Goal: Information Seeking & Learning: Learn about a topic

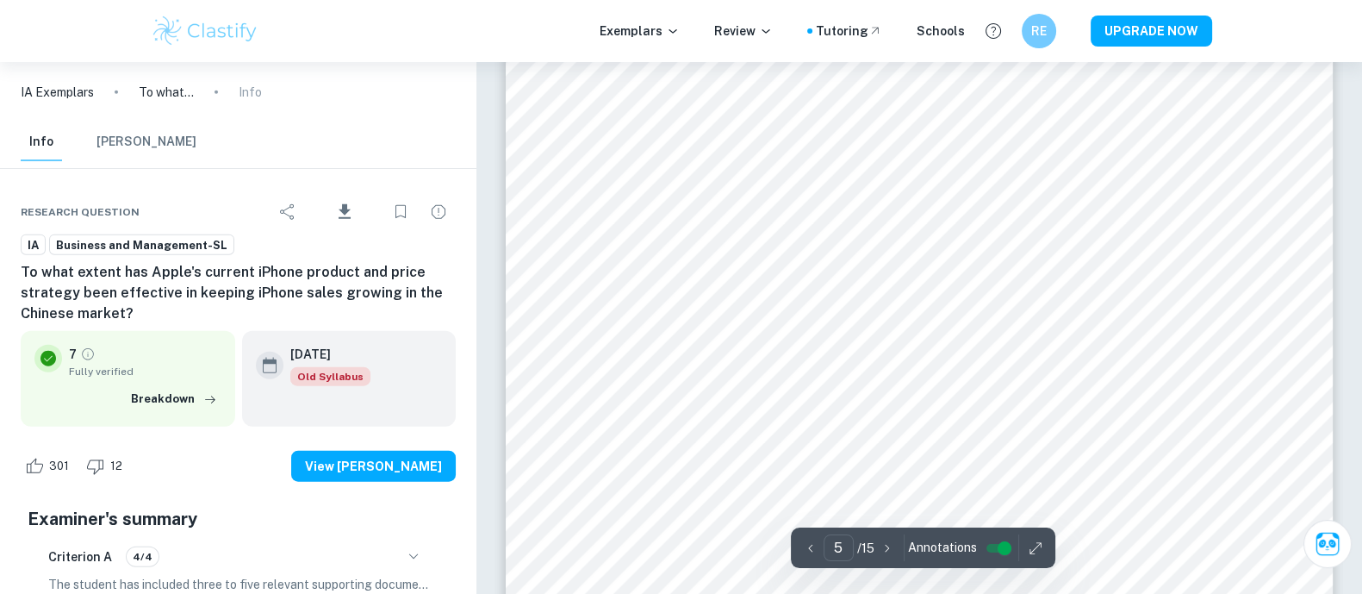
scroll to position [181, 0]
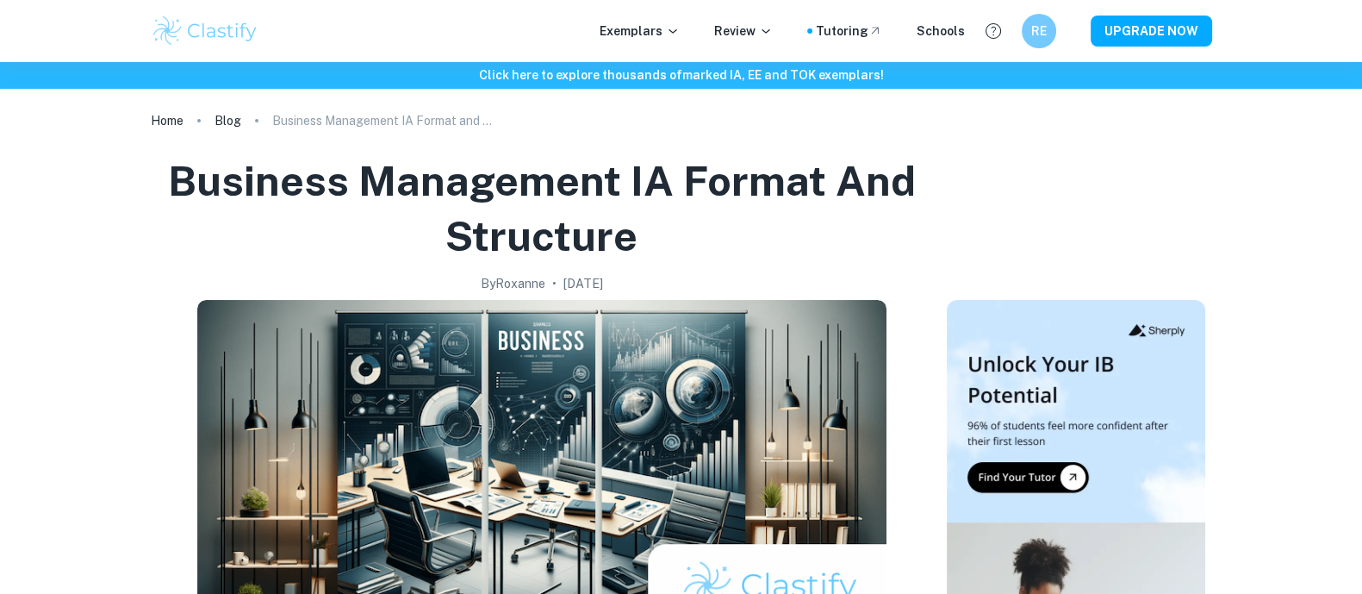
drag, startPoint x: 105, startPoint y: 13, endPoint x: 905, endPoint y: 184, distance: 818.5
click at [905, 184] on h1 "Business Management IA Format and Structure" at bounding box center [542, 208] width 768 height 110
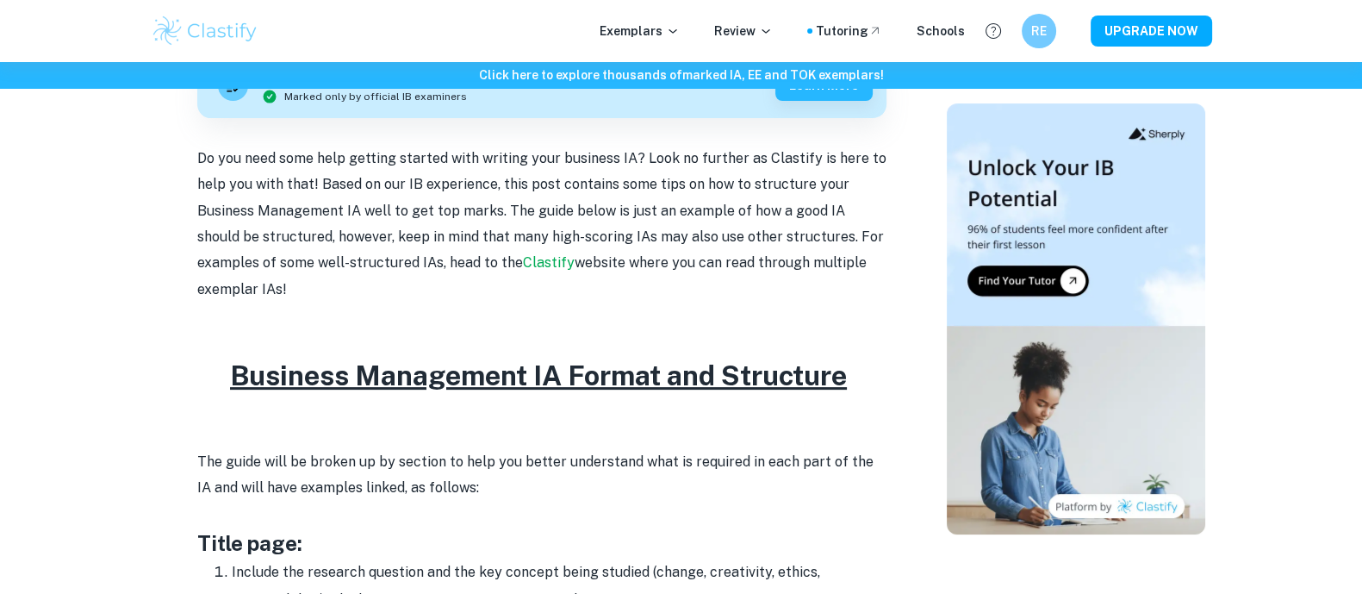
scroll to position [613, 0]
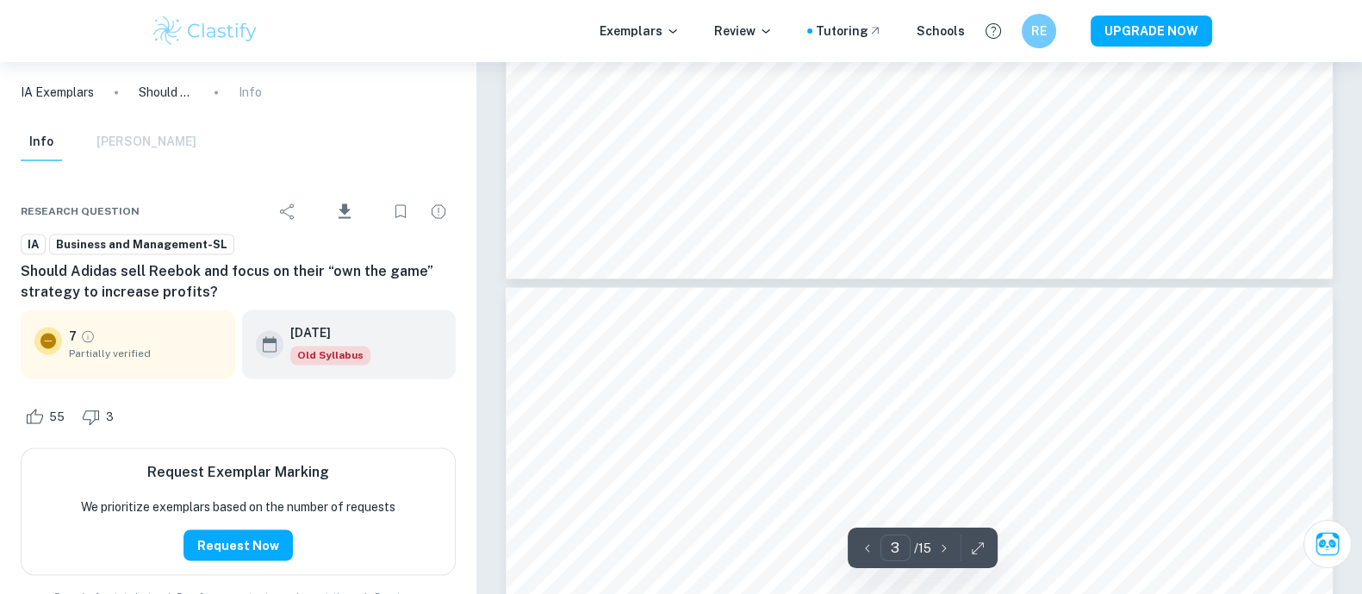
type input "4"
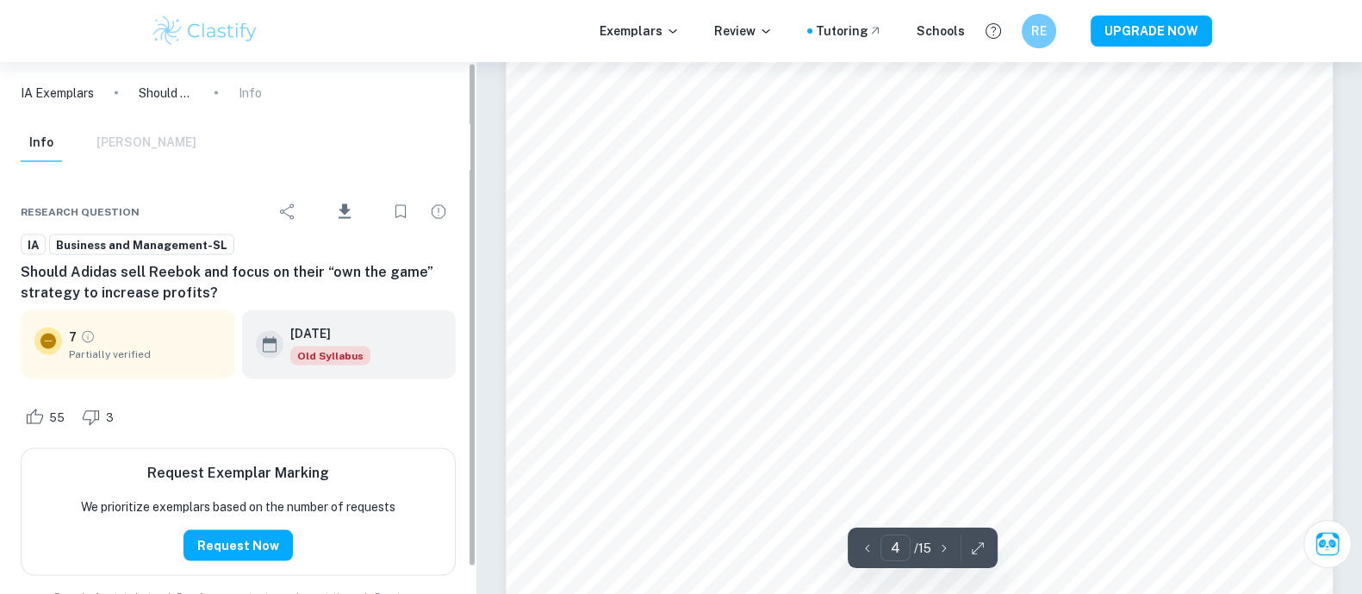
scroll to position [4084, 0]
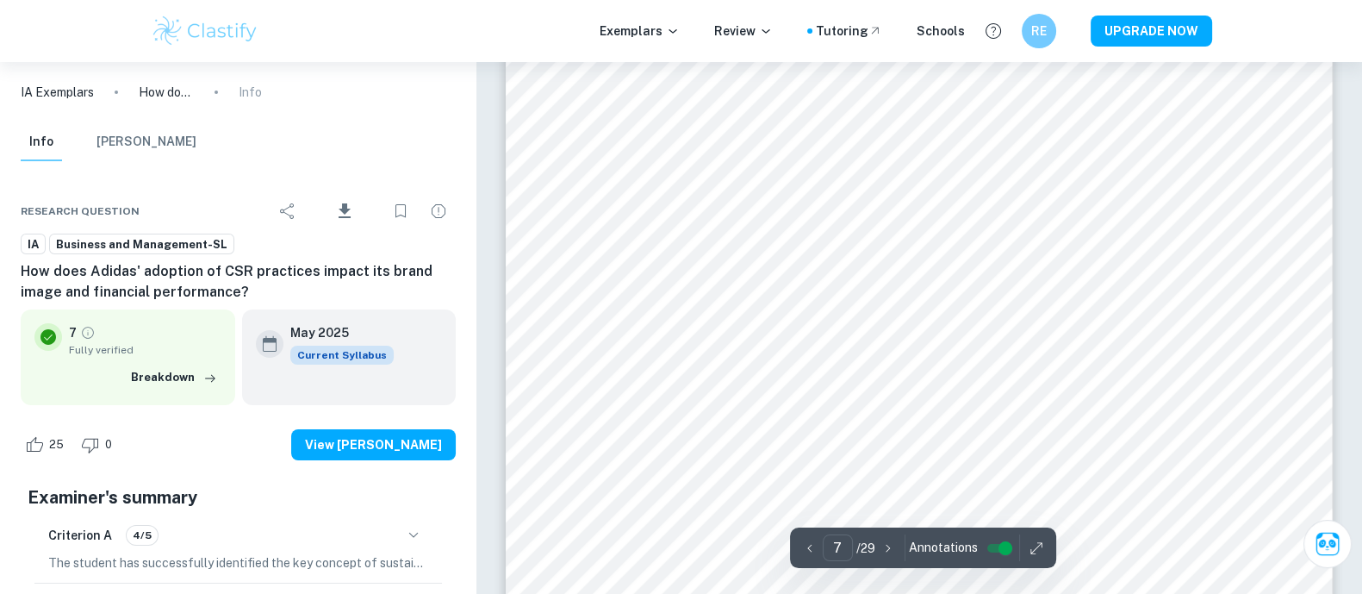
scroll to position [7504, 0]
type input "5"
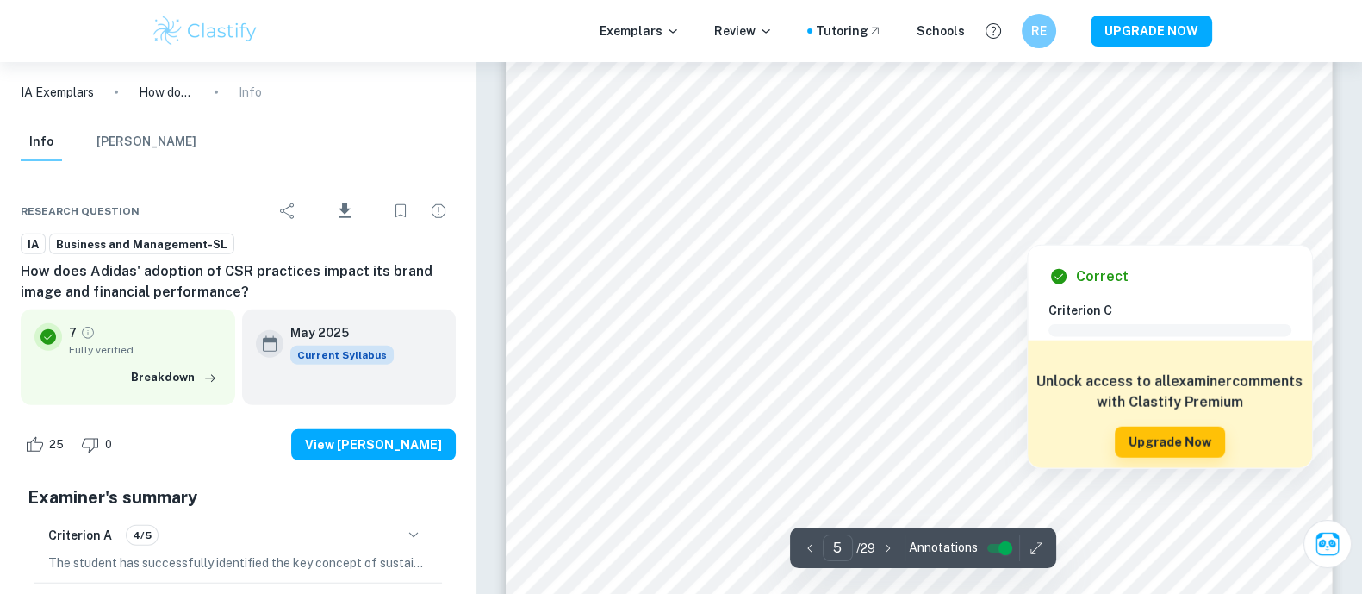
click at [1064, 210] on div at bounding box center [1031, 212] width 105 height 21
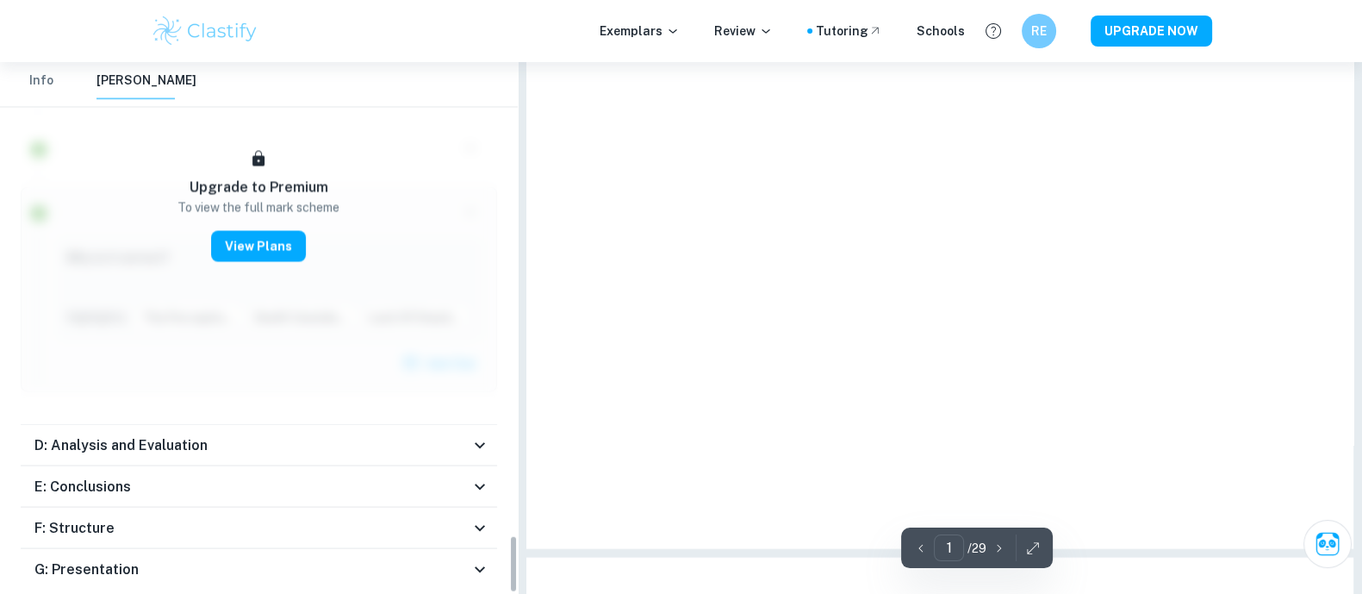
type input "5"
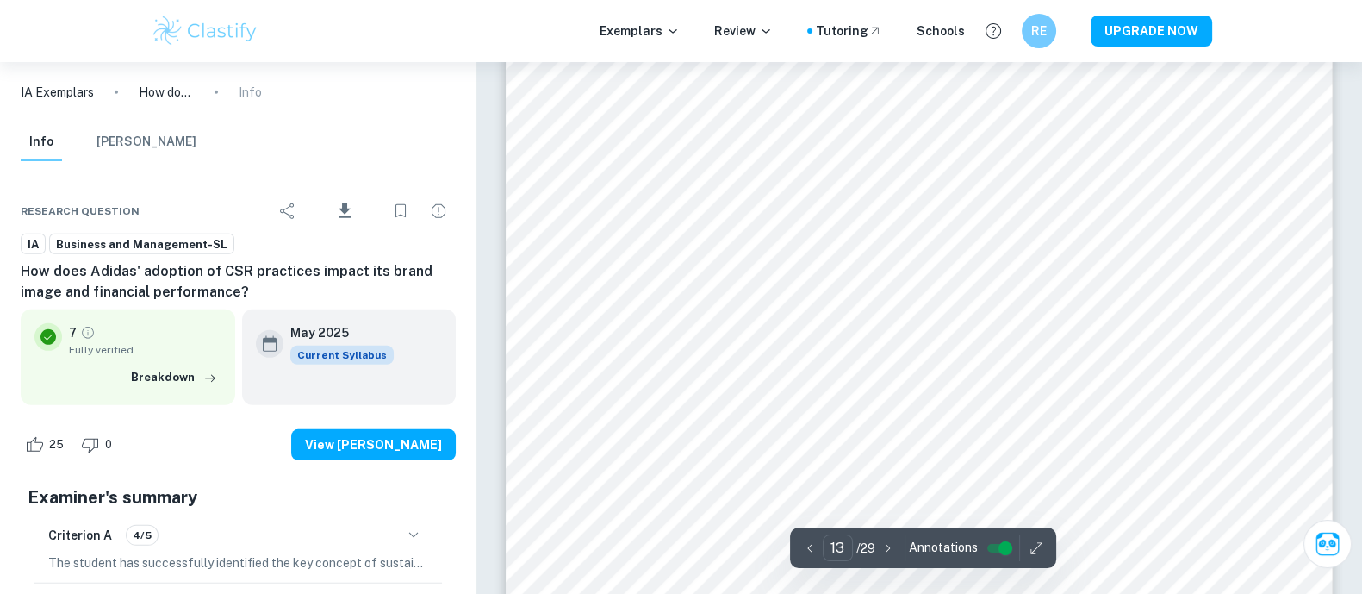
scroll to position [14621, 0]
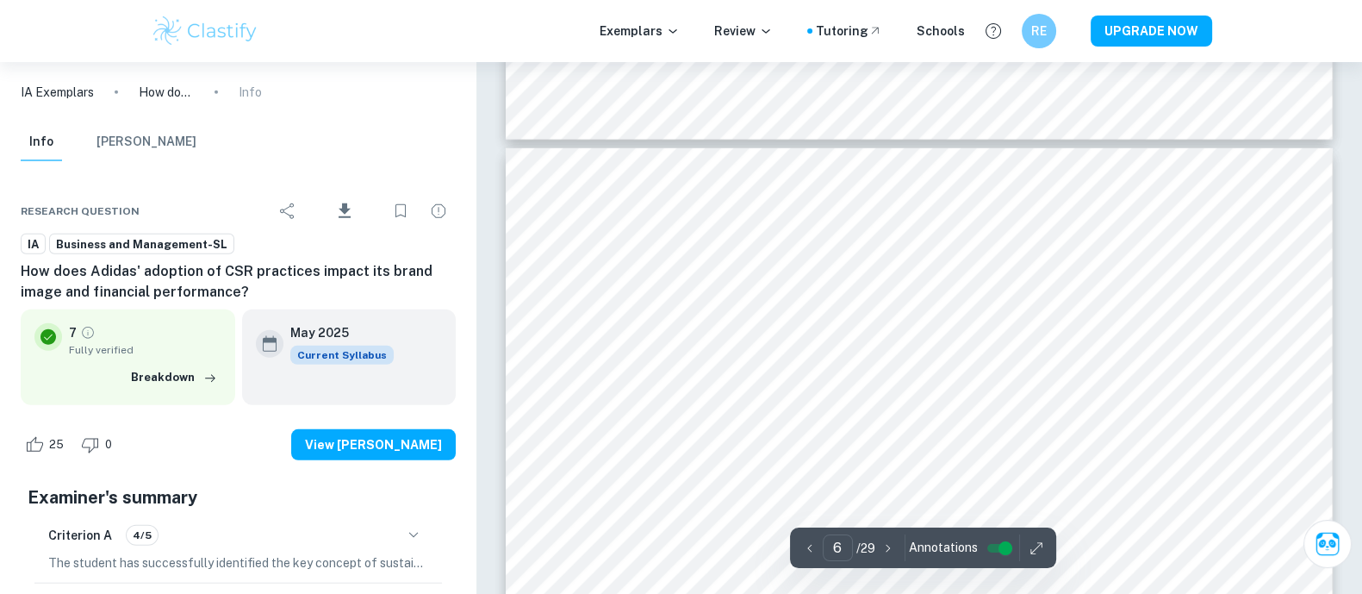
type input "5"
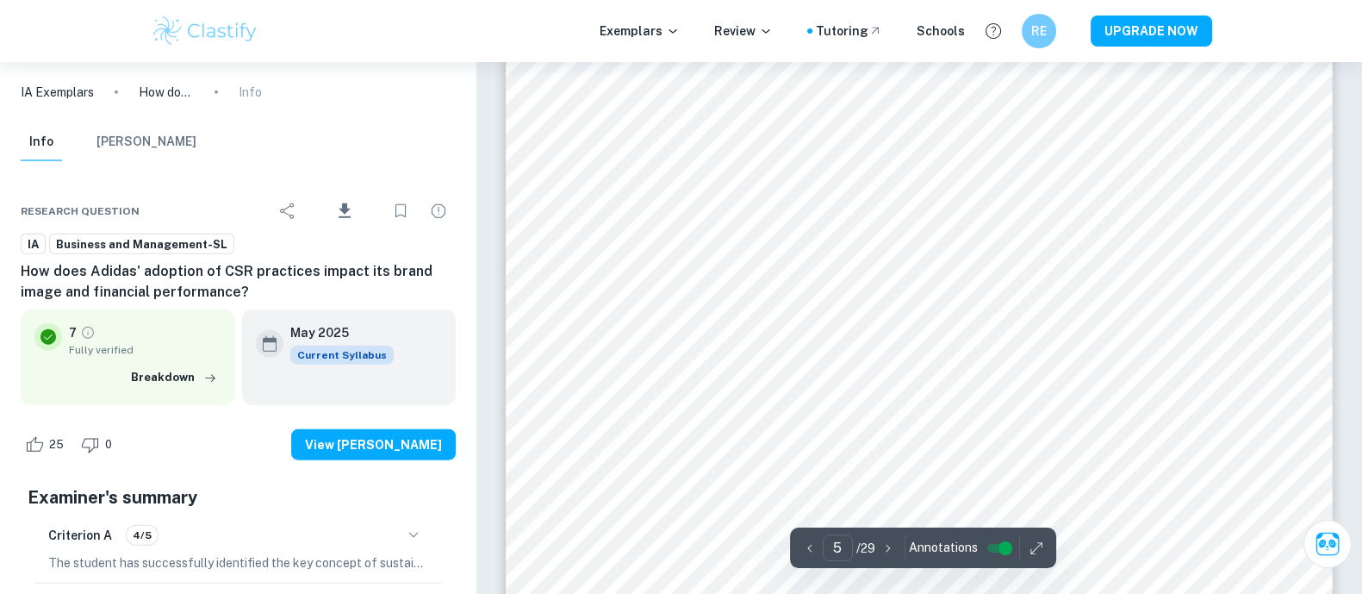
scroll to position [5205, 0]
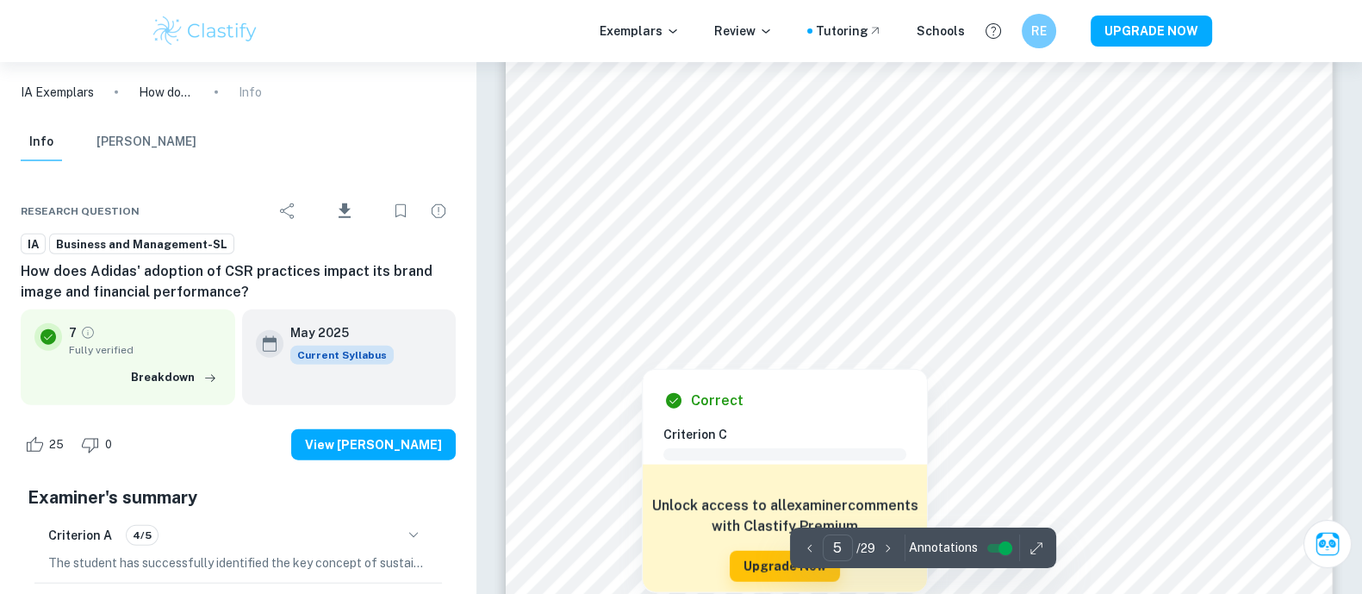
click at [642, 338] on div at bounding box center [661, 336] width 47 height 19
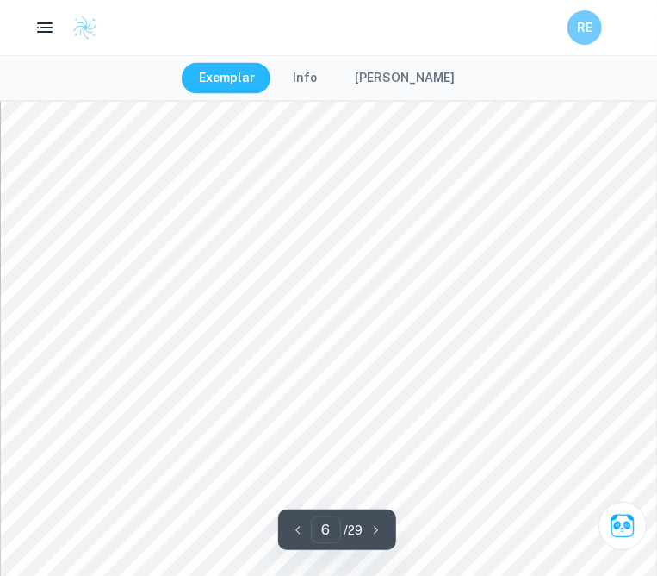
scroll to position [4769, 0]
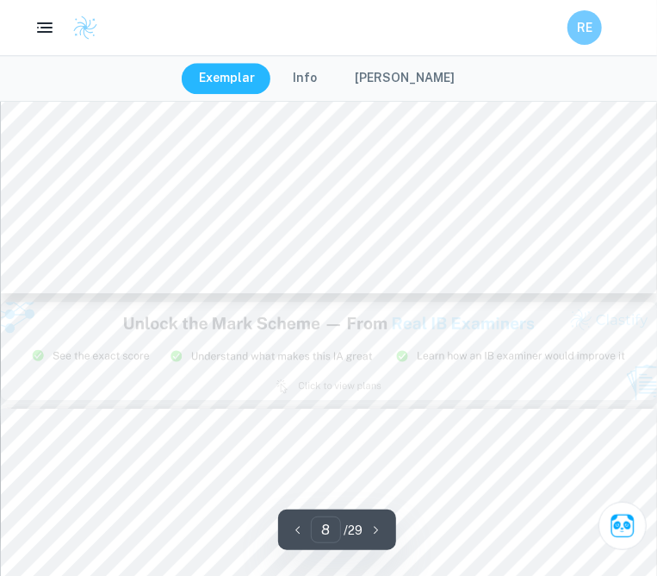
type input "9"
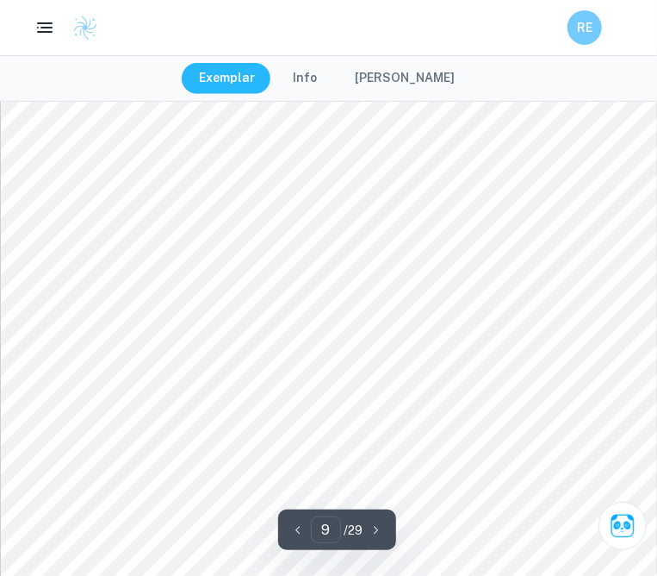
scroll to position [8061, 0]
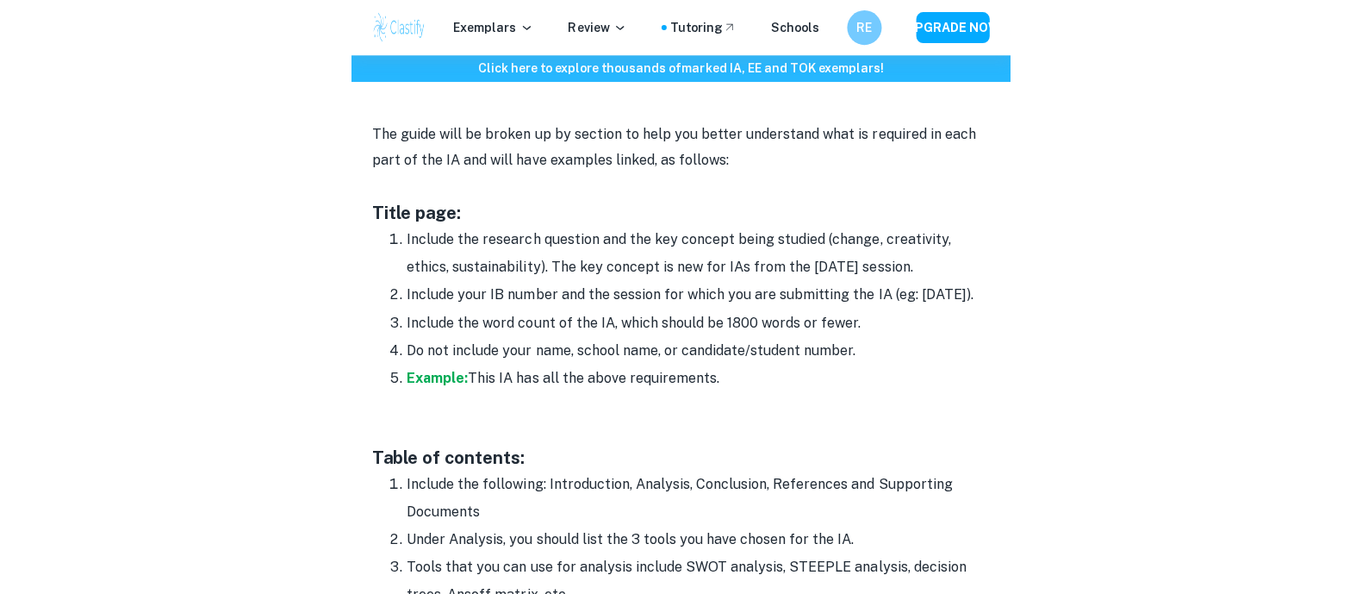
scroll to position [961, 0]
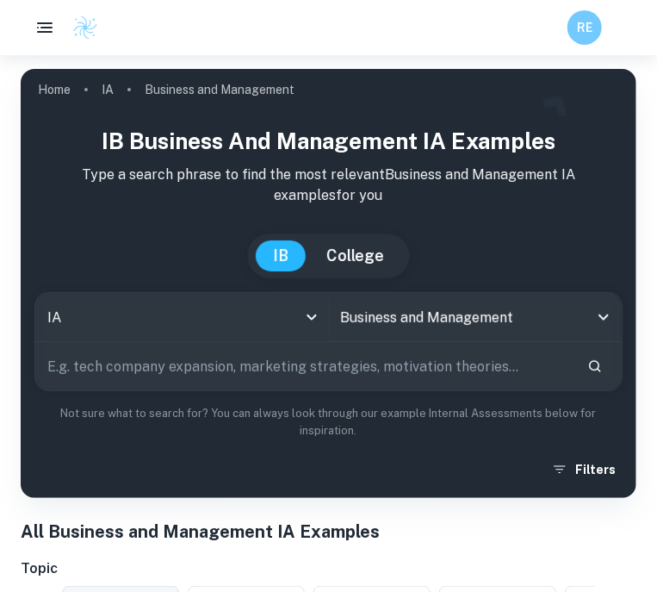
click at [533, 372] on input "text" at bounding box center [304, 366] width 538 height 48
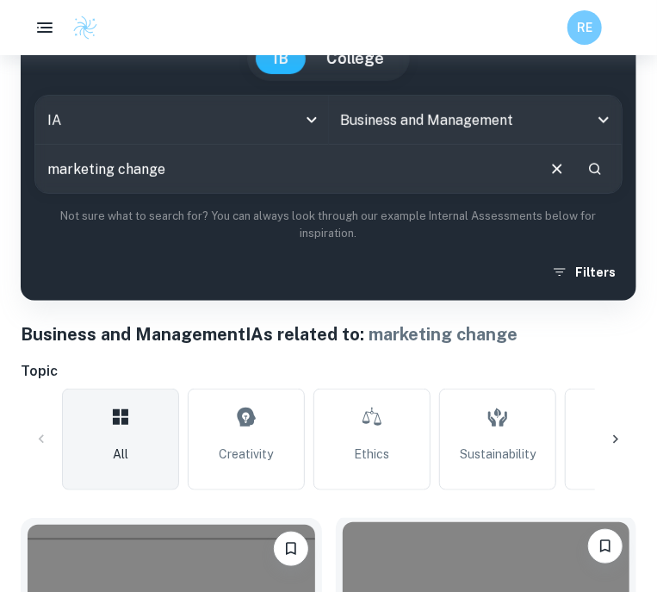
scroll to position [170, 0]
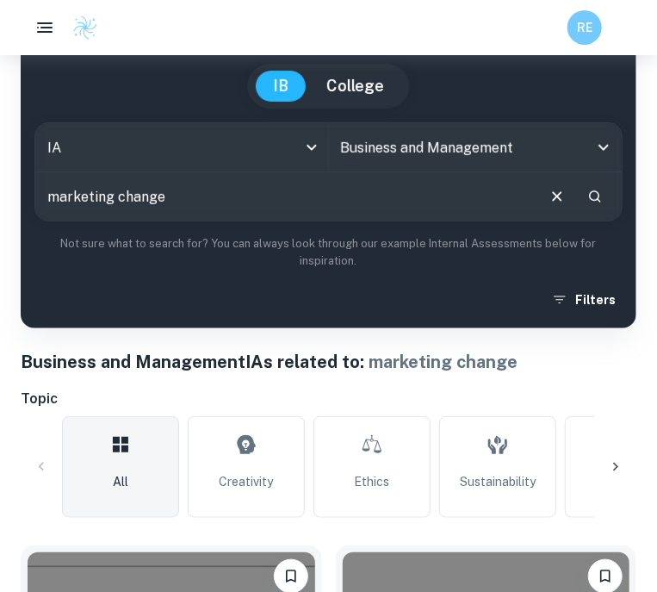
click at [220, 200] on input "marketing change" at bounding box center [284, 196] width 499 height 48
click at [118, 190] on input "marketing change" at bounding box center [284, 196] width 499 height 48
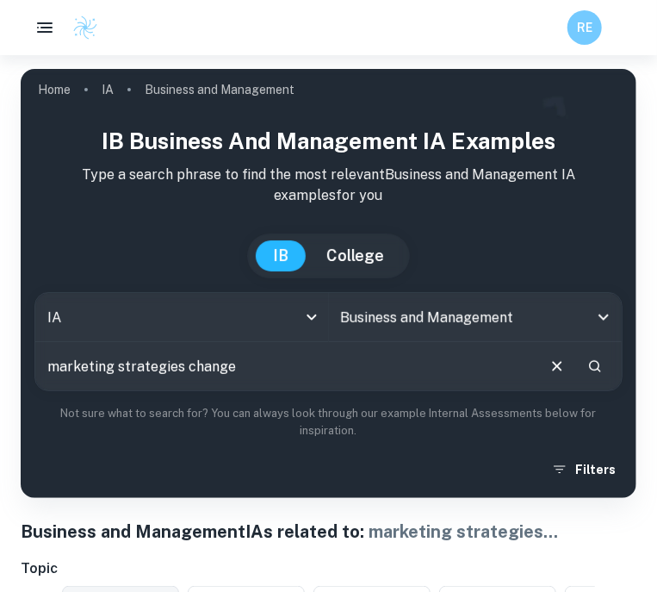
click at [216, 355] on input "marketing strategies change" at bounding box center [284, 366] width 499 height 48
type input "should change marketing strategies"
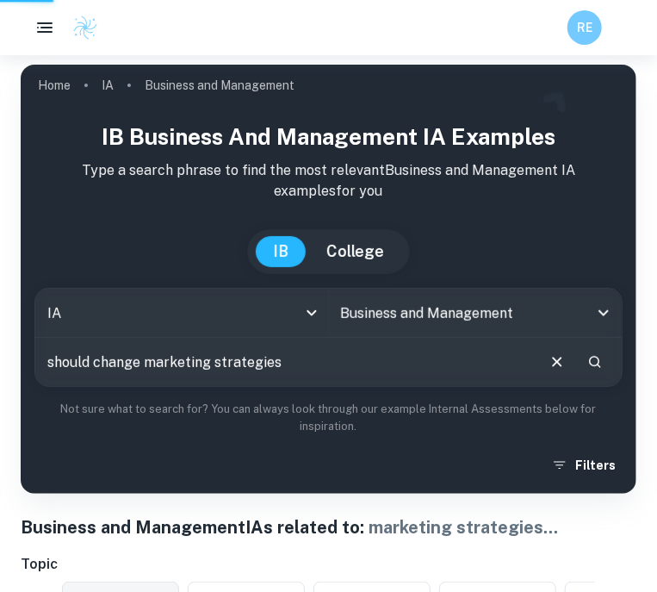
scroll to position [308, 0]
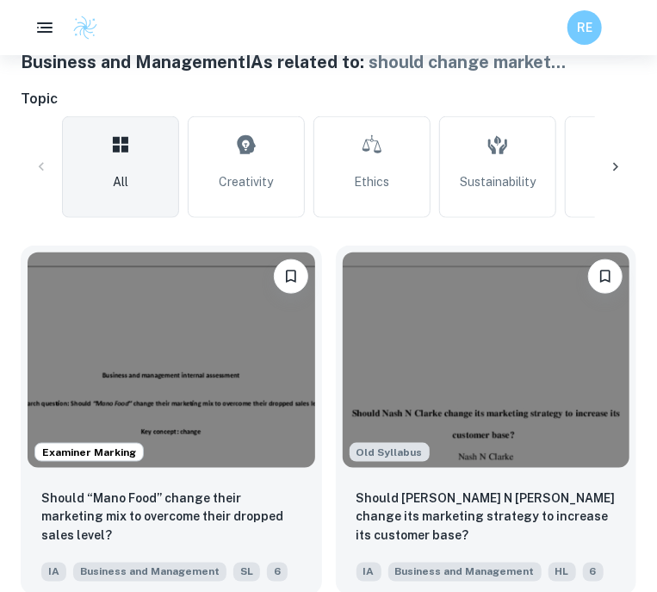
scroll to position [488, 0]
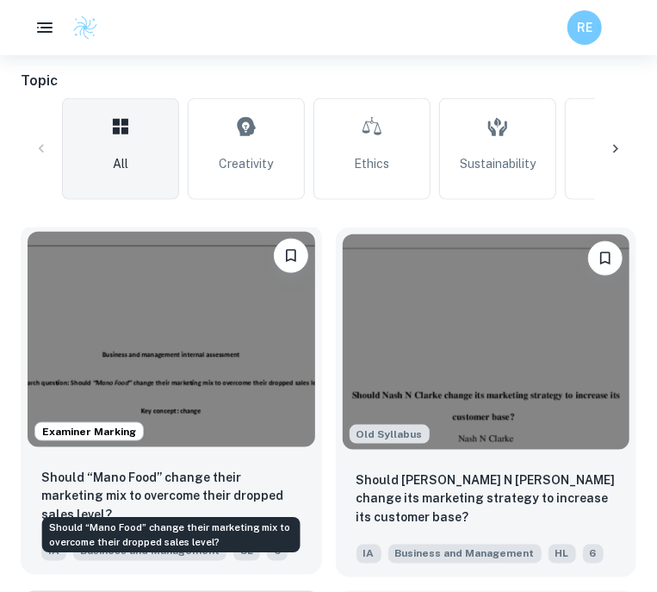
click at [264, 494] on p "Should “Mano Food” change their marketing mix to overcome their dropped sales l…" at bounding box center [171, 496] width 260 height 57
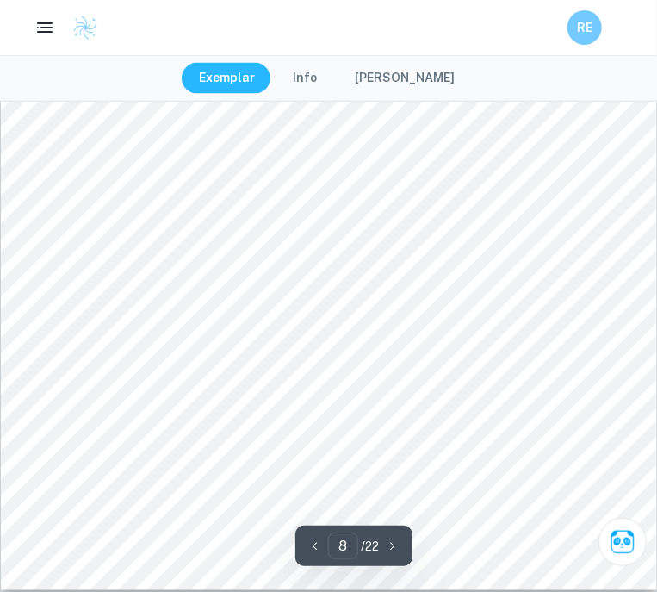
scroll to position [6599, 0]
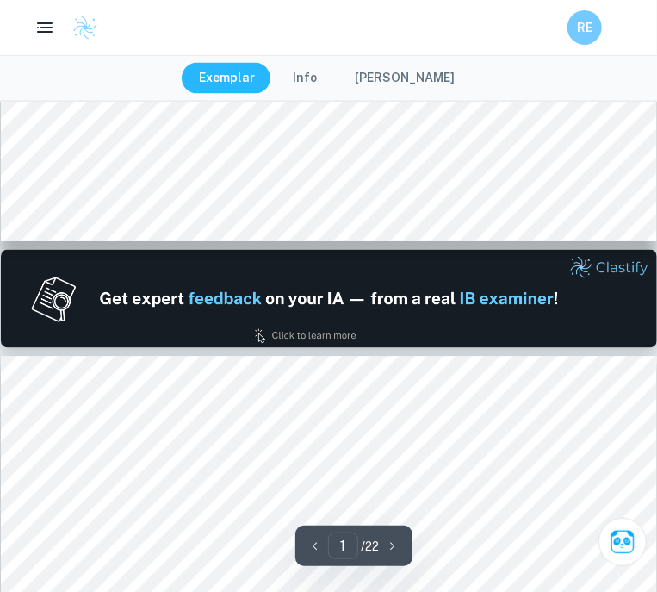
type input "2"
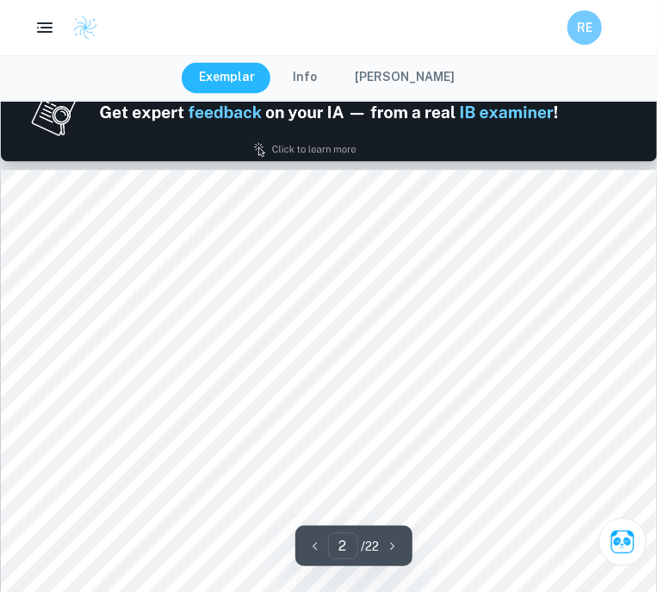
scroll to position [920, 0]
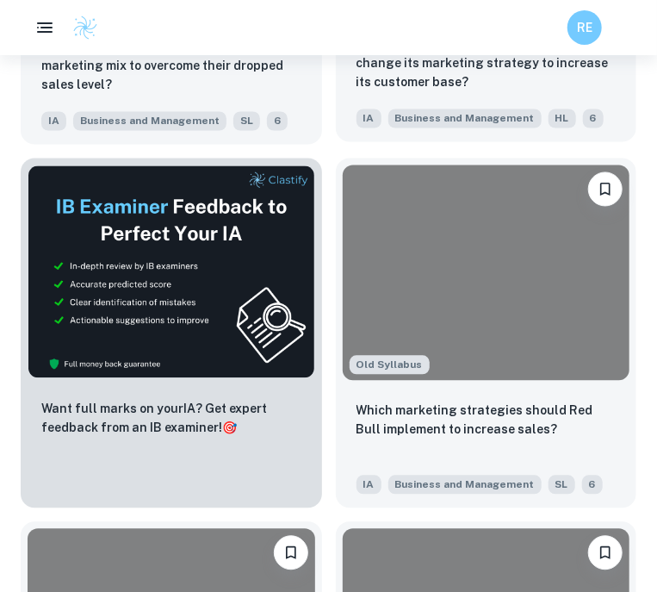
scroll to position [488, 0]
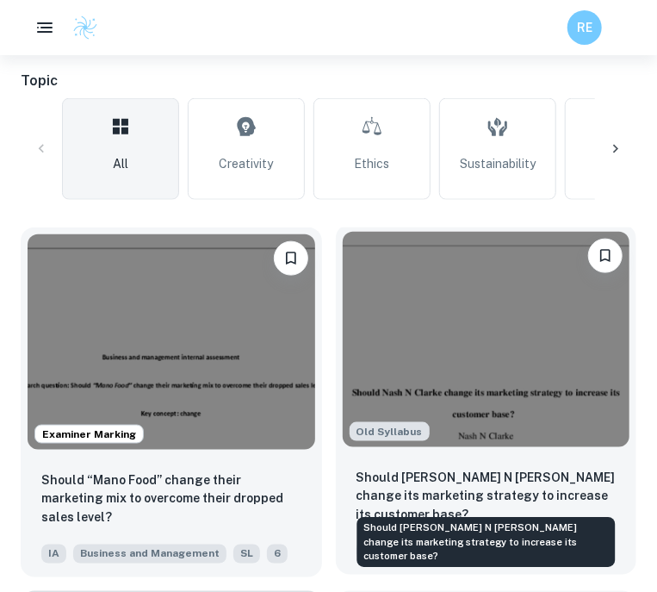
click at [510, 493] on p "Should Nash N Clarke change its marketing strategy to increase its customer bas…" at bounding box center [487, 496] width 260 height 57
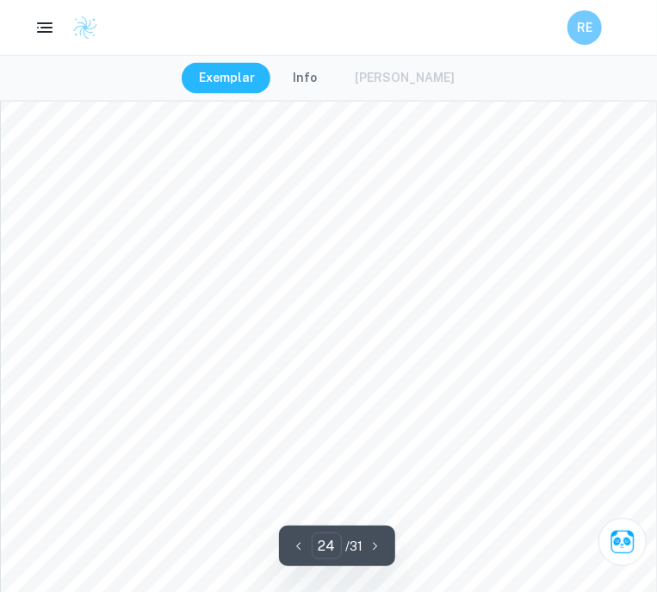
scroll to position [20549, 0]
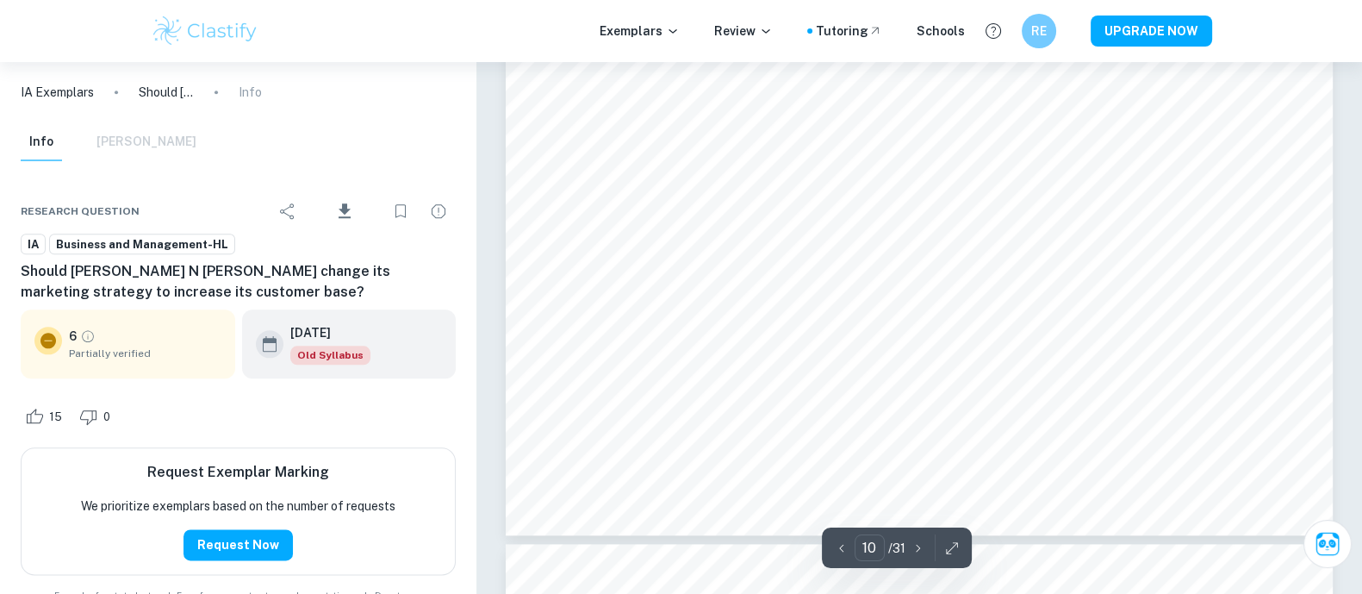
type input "11"
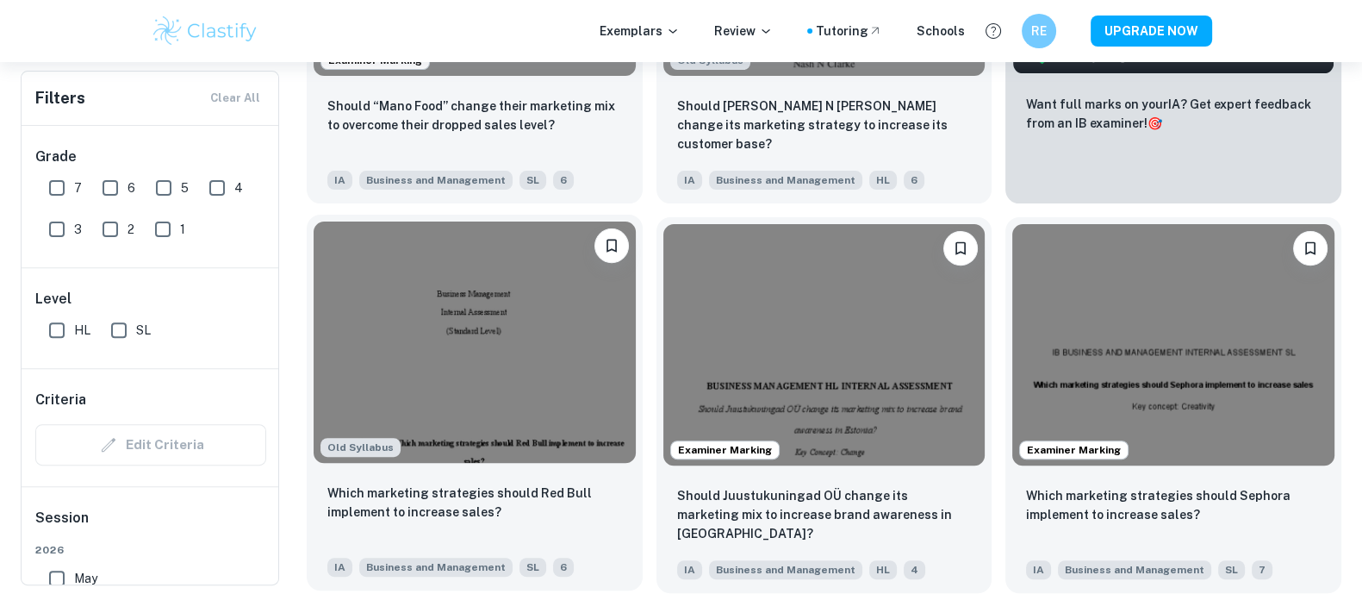
scroll to position [781, 0]
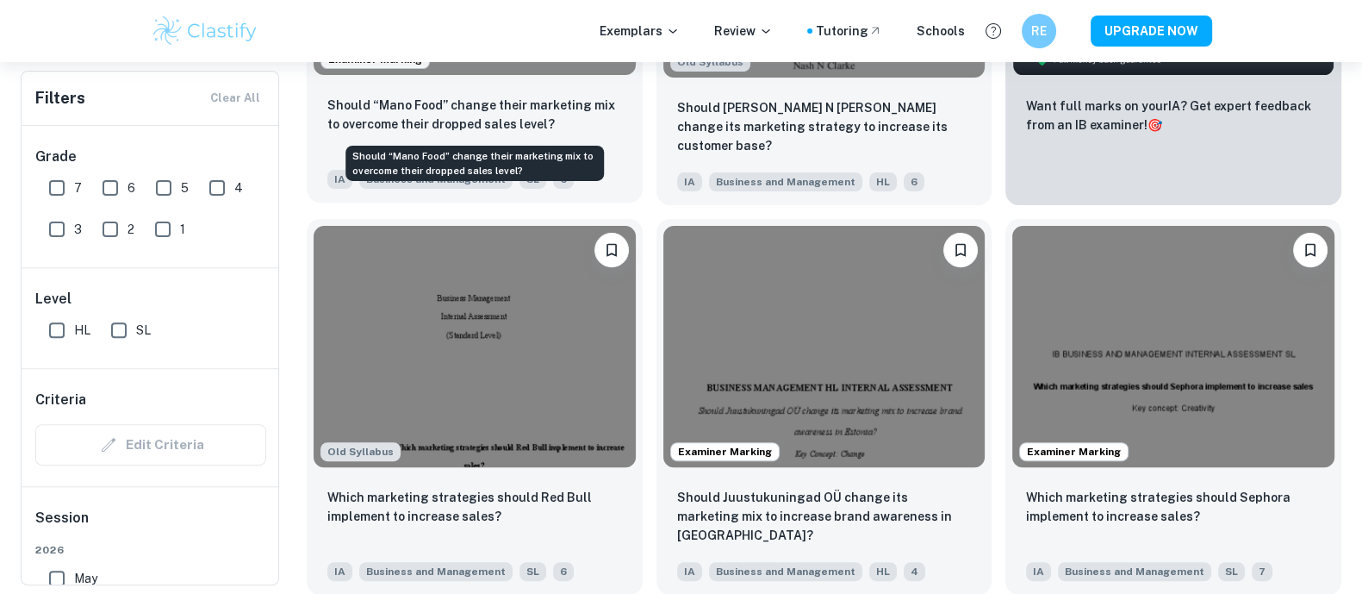
click at [495, 119] on p "Should “Mano Food” change their marketing mix to overcome their dropped sales l…" at bounding box center [474, 115] width 295 height 38
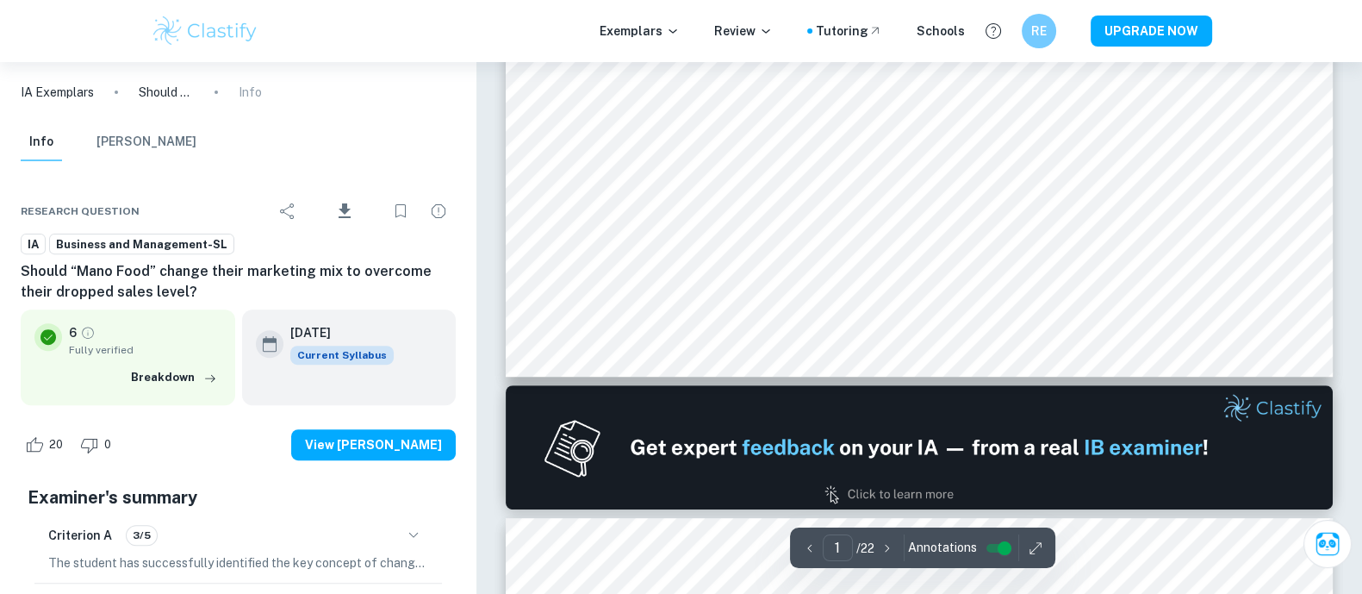
type input "2"
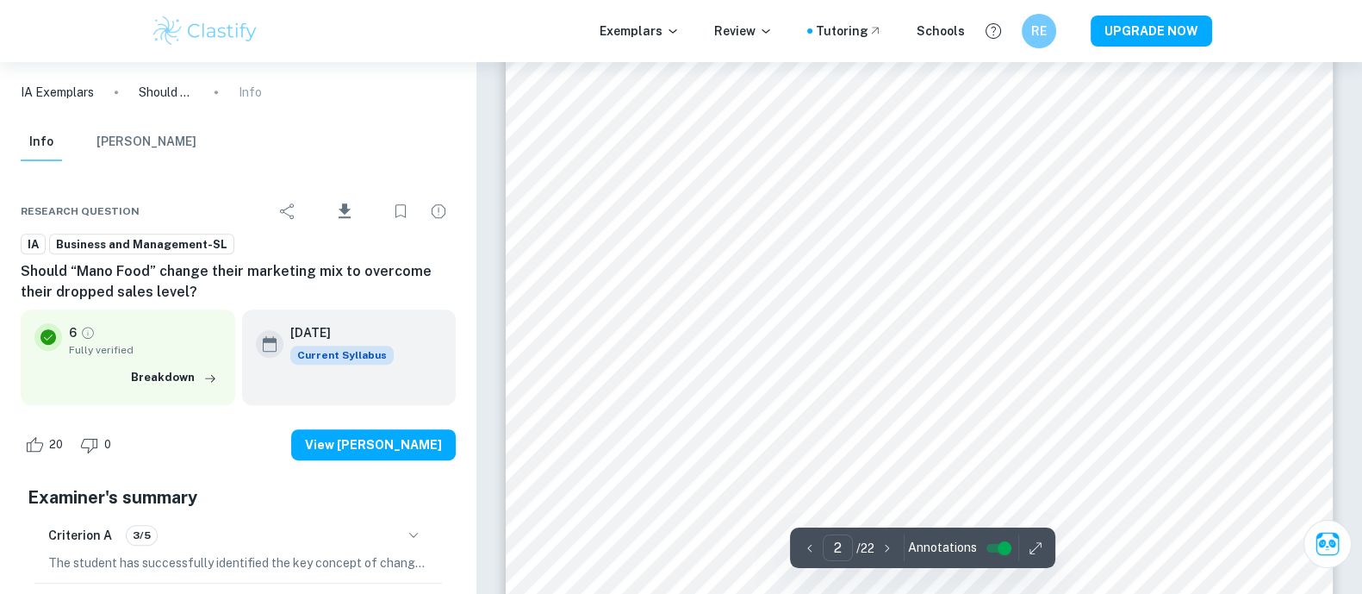
scroll to position [1296, 0]
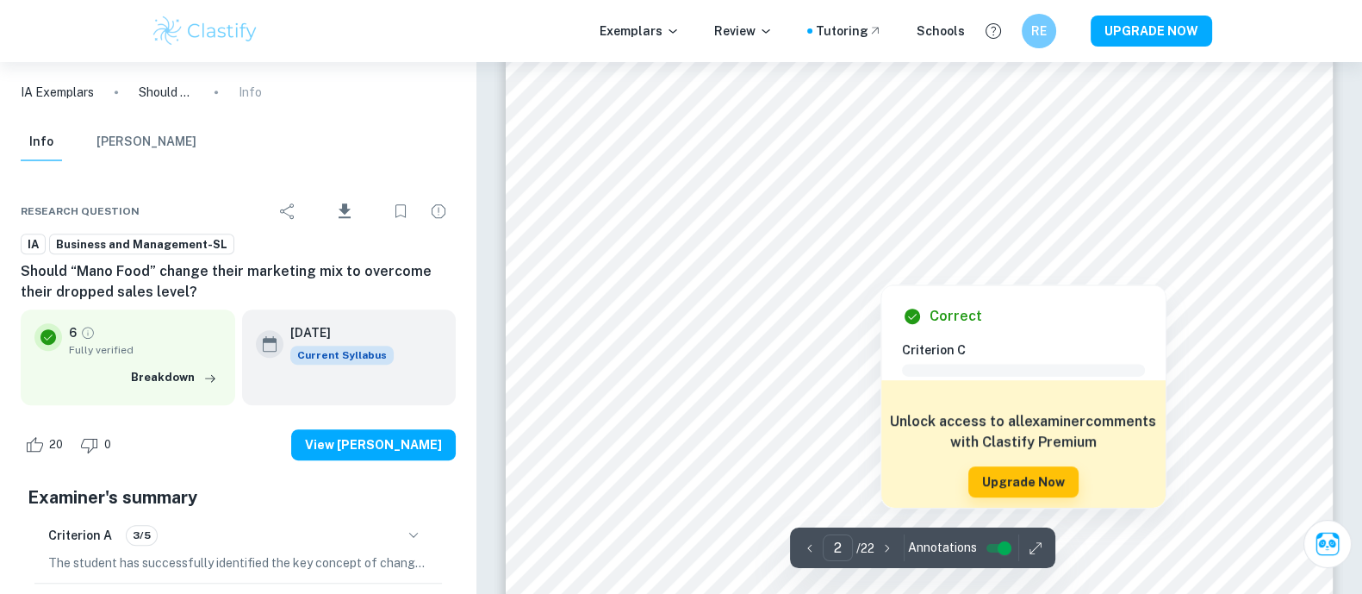
click at [656, 260] on div at bounding box center [868, 239] width 570 height 45
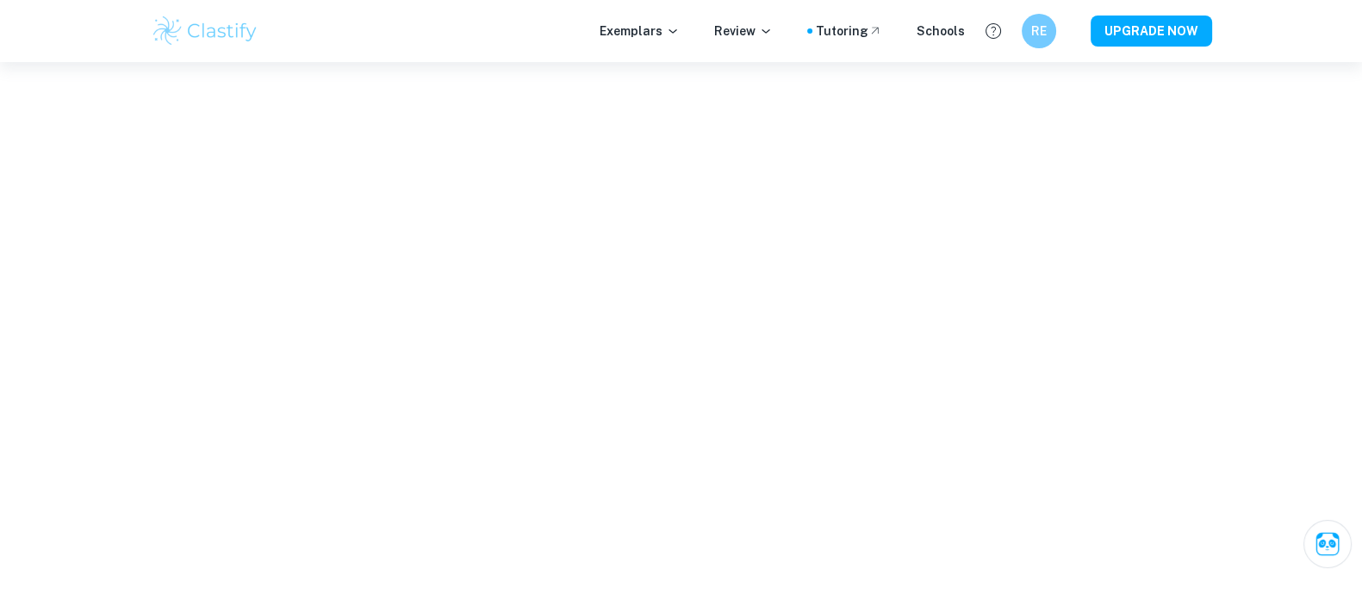
scroll to position [3001, 0]
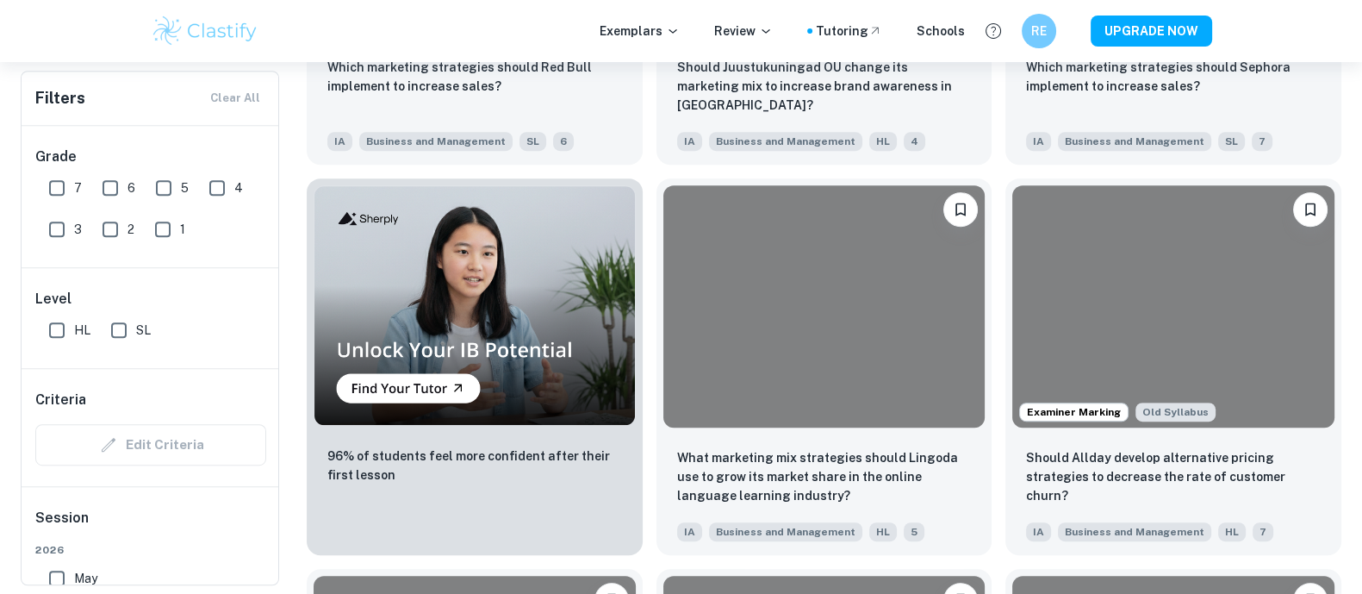
scroll to position [781, 0]
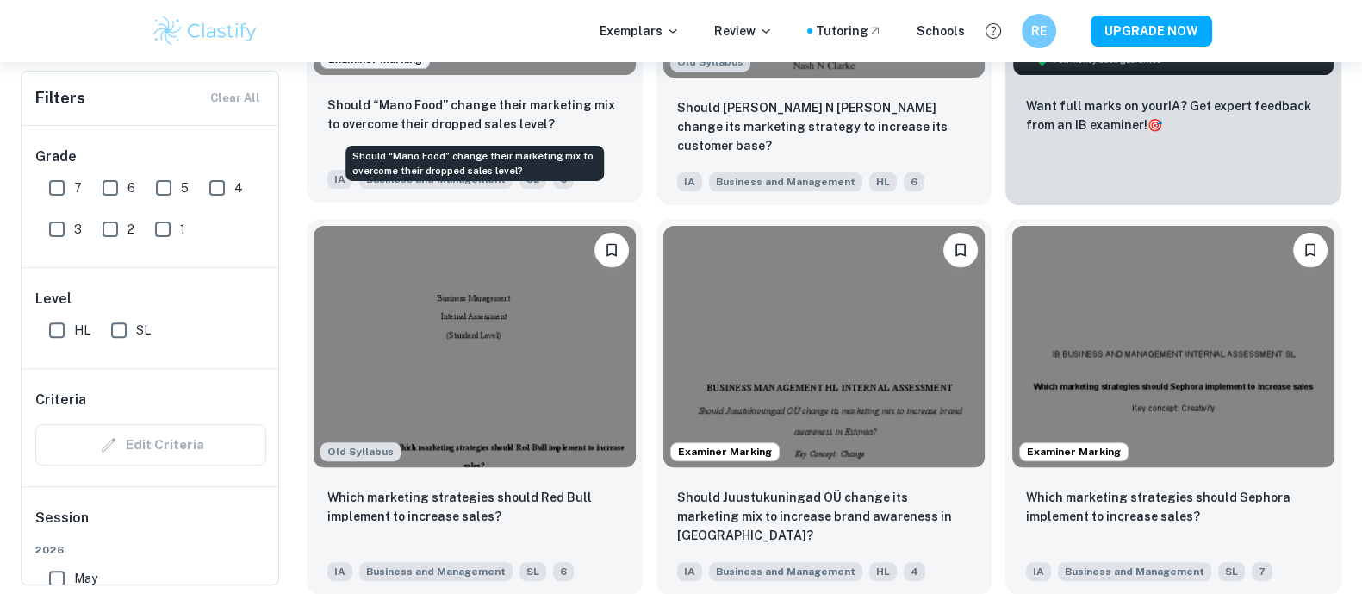
click at [478, 118] on p "Should “Mano Food” change their marketing mix to overcome their dropped sales l…" at bounding box center [474, 115] width 295 height 38
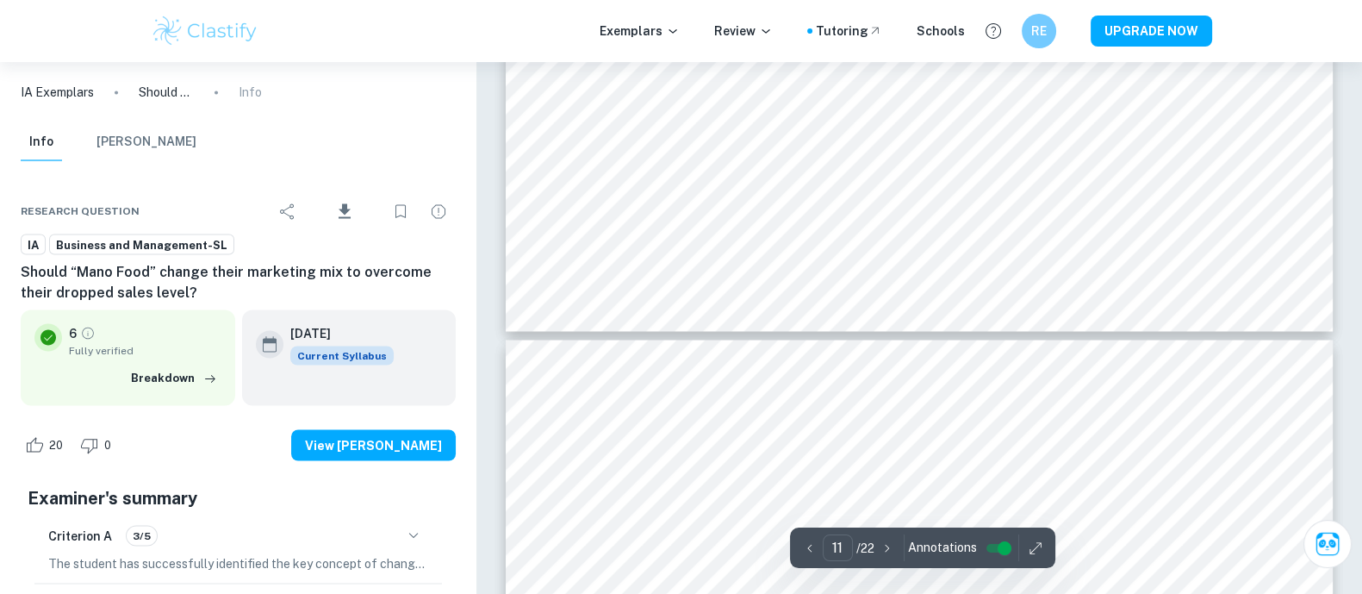
scroll to position [11996, 0]
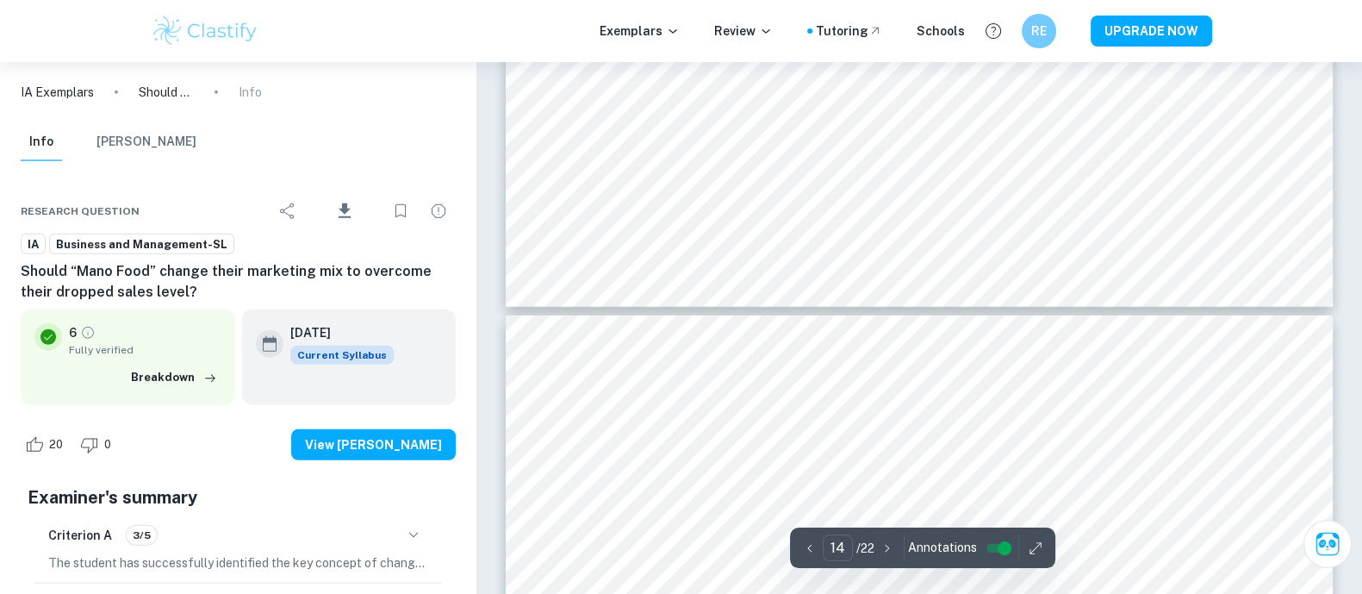
type input "13"
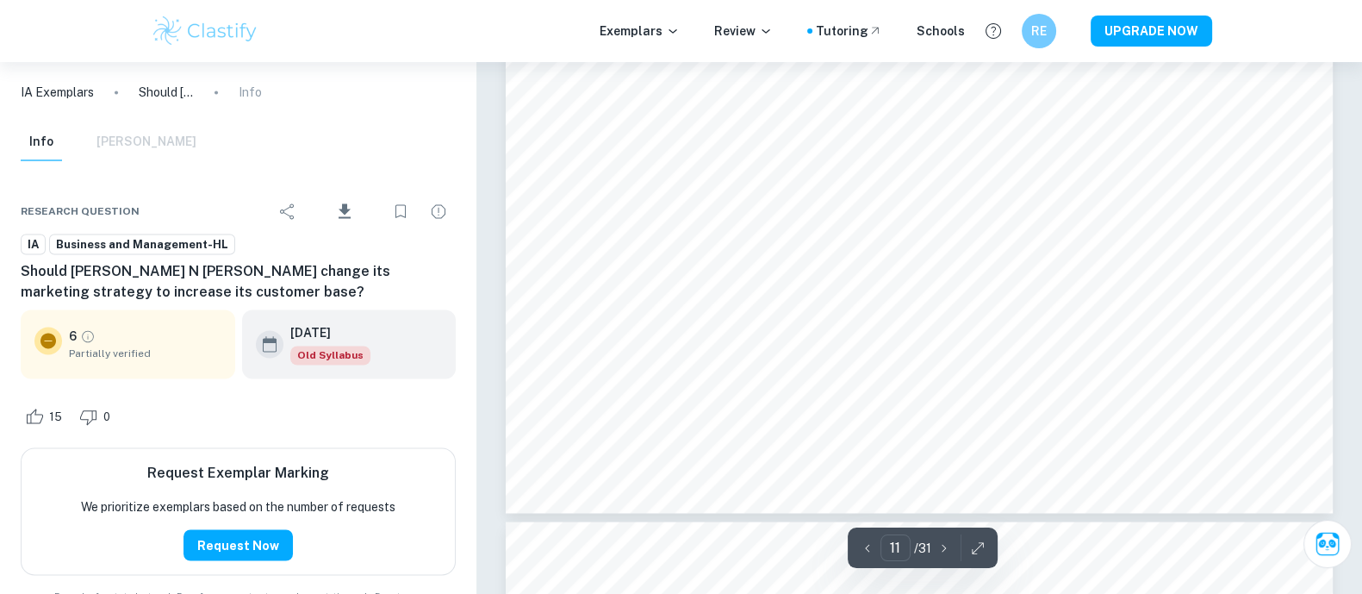
scroll to position [11824, 0]
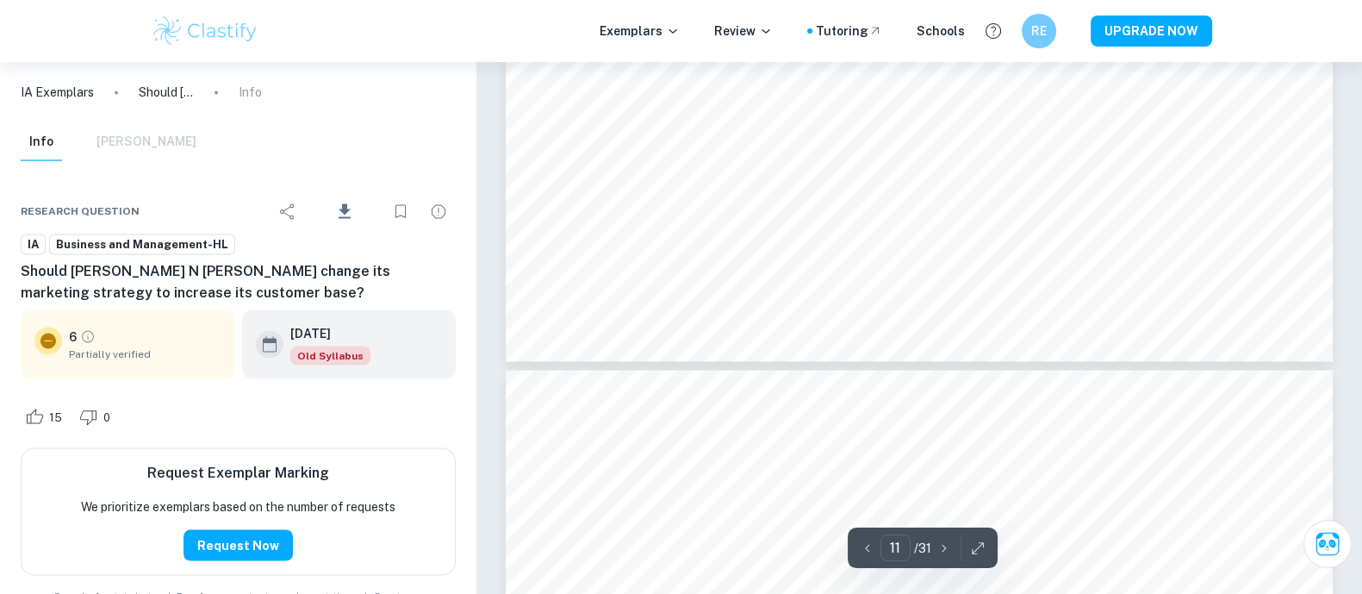
type input "12"
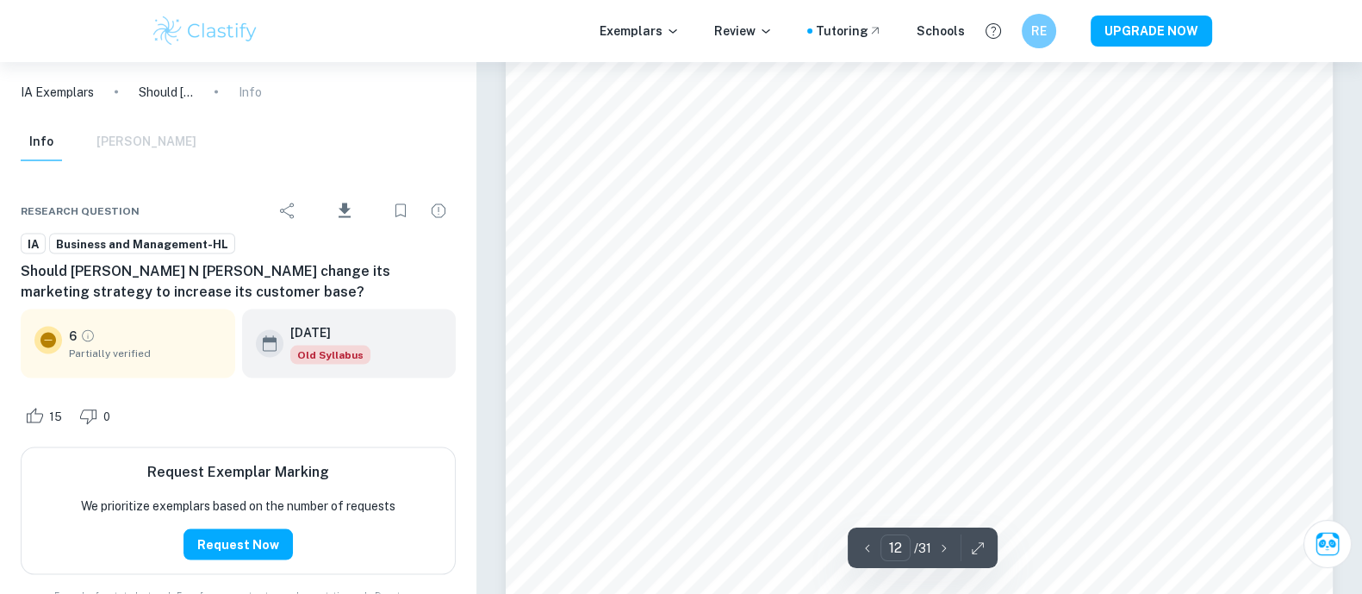
scroll to position [12330, 0]
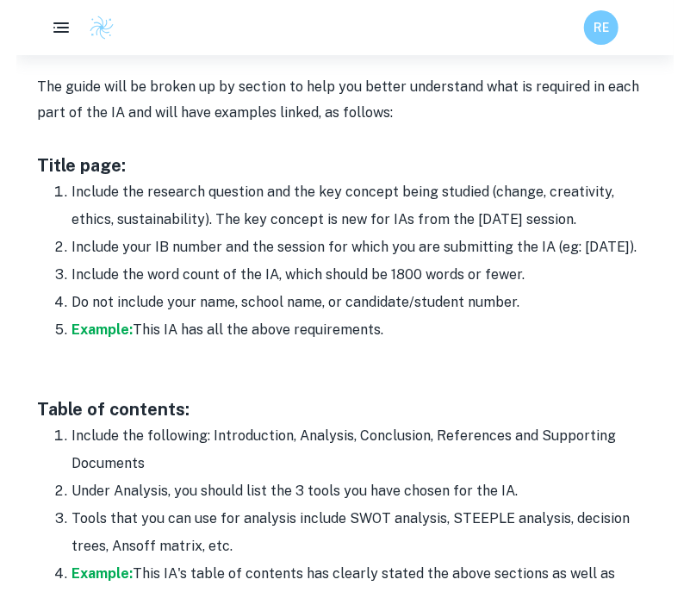
scroll to position [969, 0]
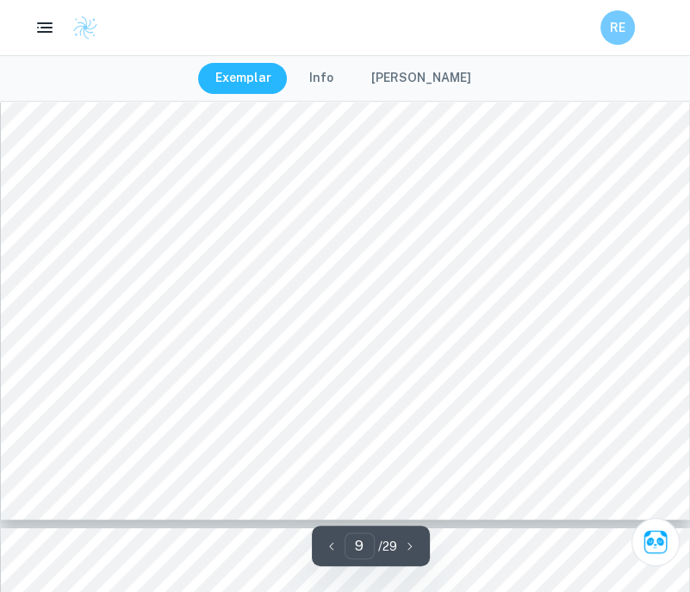
scroll to position [8565, 0]
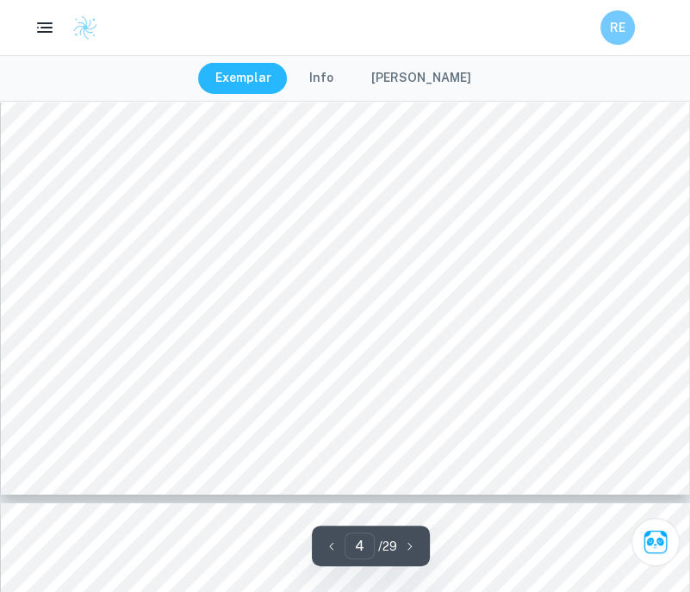
type input "5"
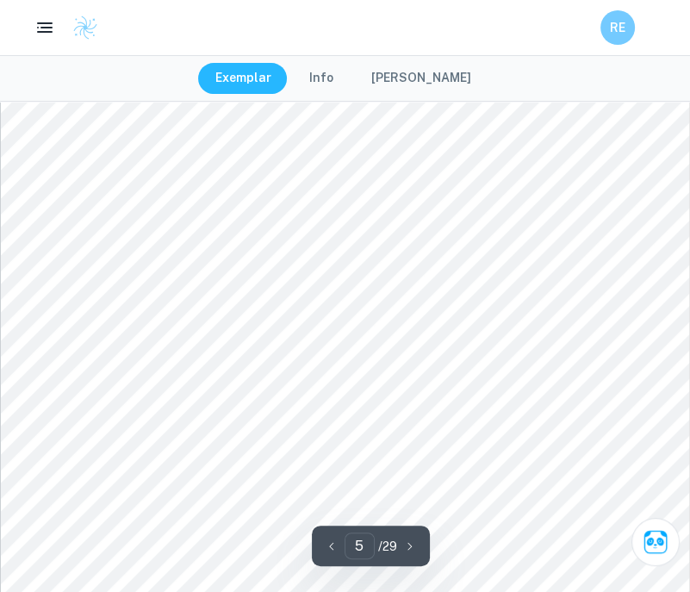
scroll to position [4189, 0]
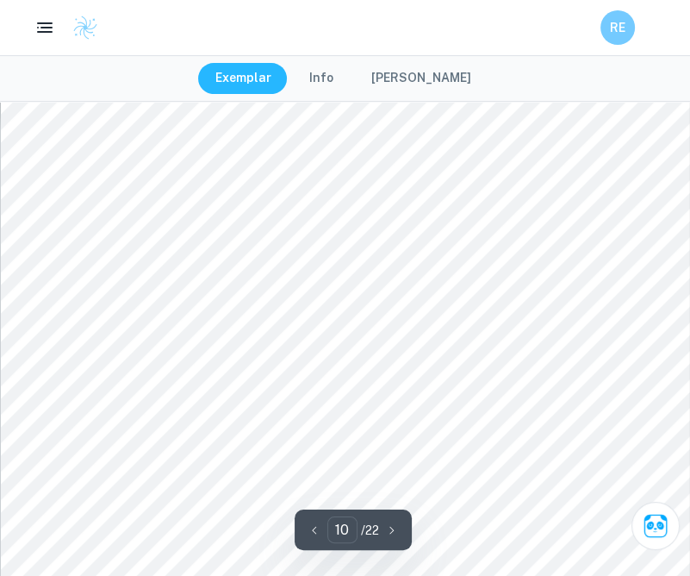
scroll to position [8615, 0]
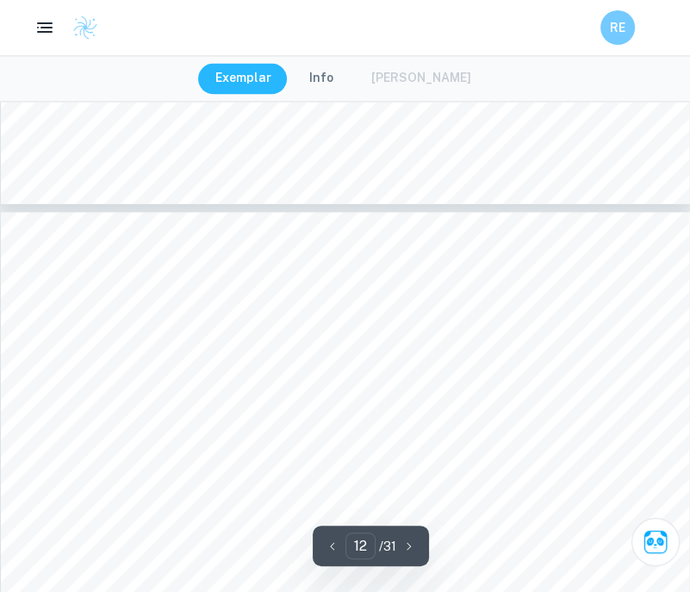
scroll to position [10149, 0]
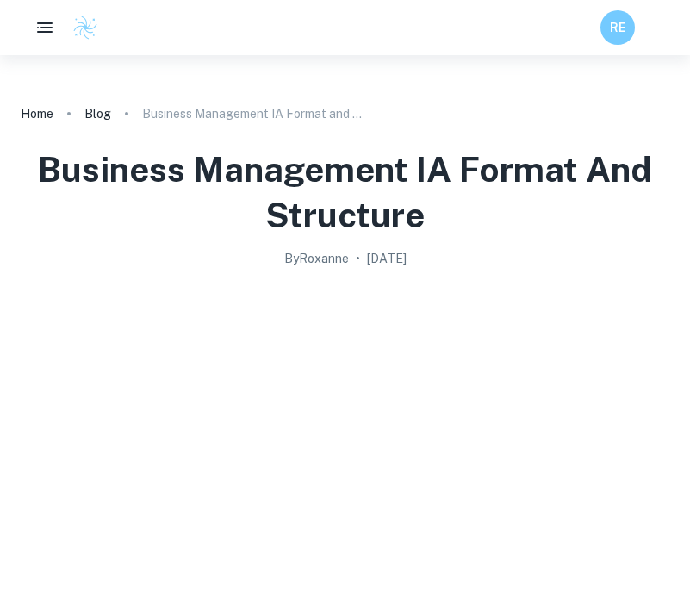
scroll to position [1279, 0]
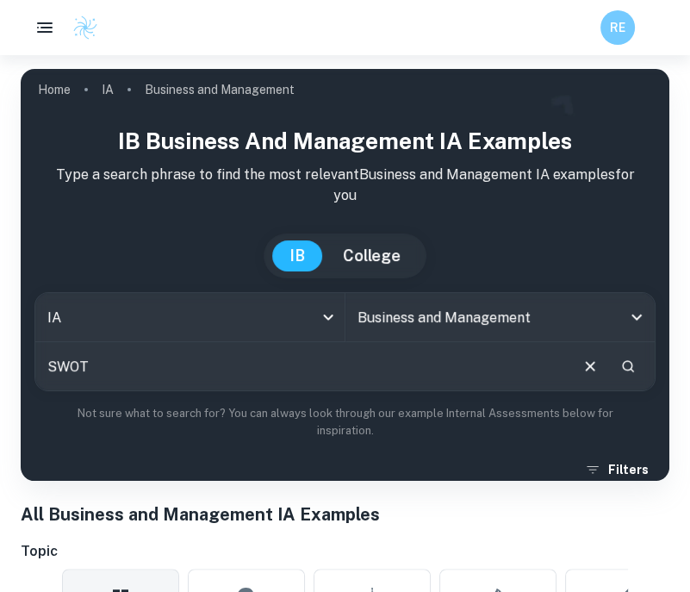
type input "SWOT"
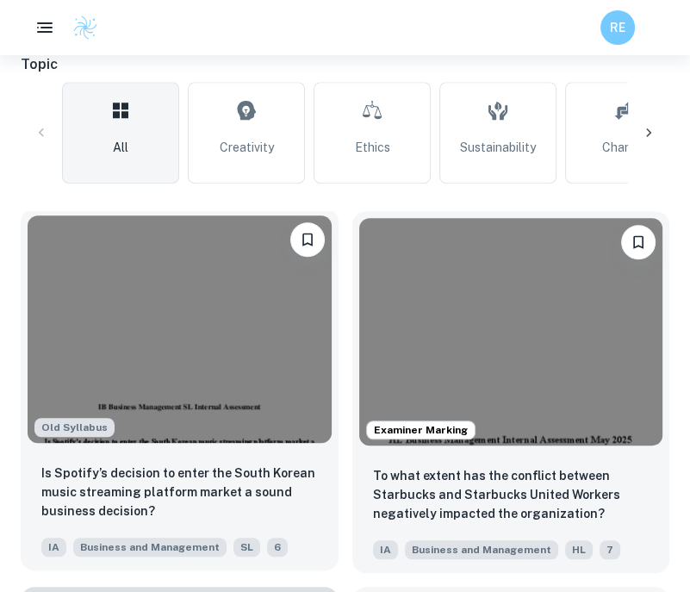
scroll to position [488, 0]
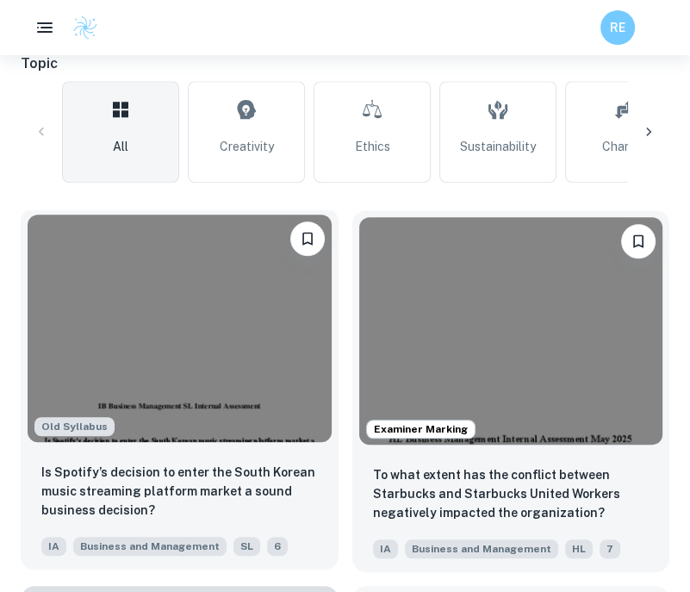
click at [172, 445] on div "Old Syllabus" at bounding box center [180, 328] width 318 height 241
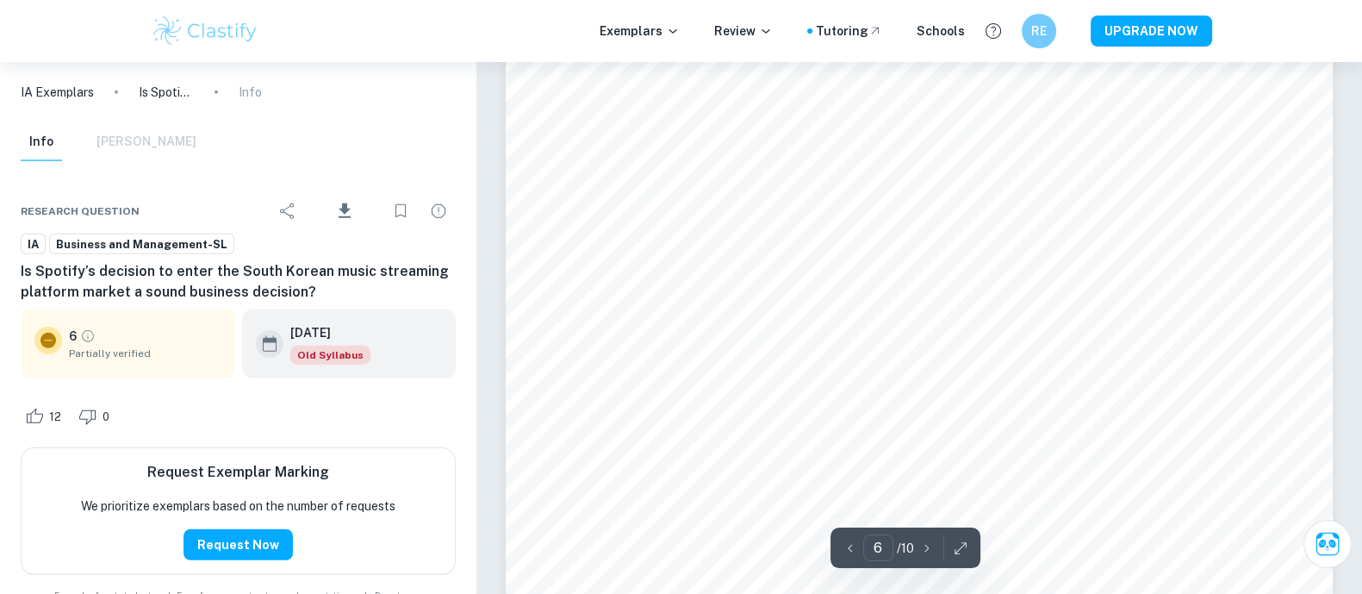
scroll to position [6301, 0]
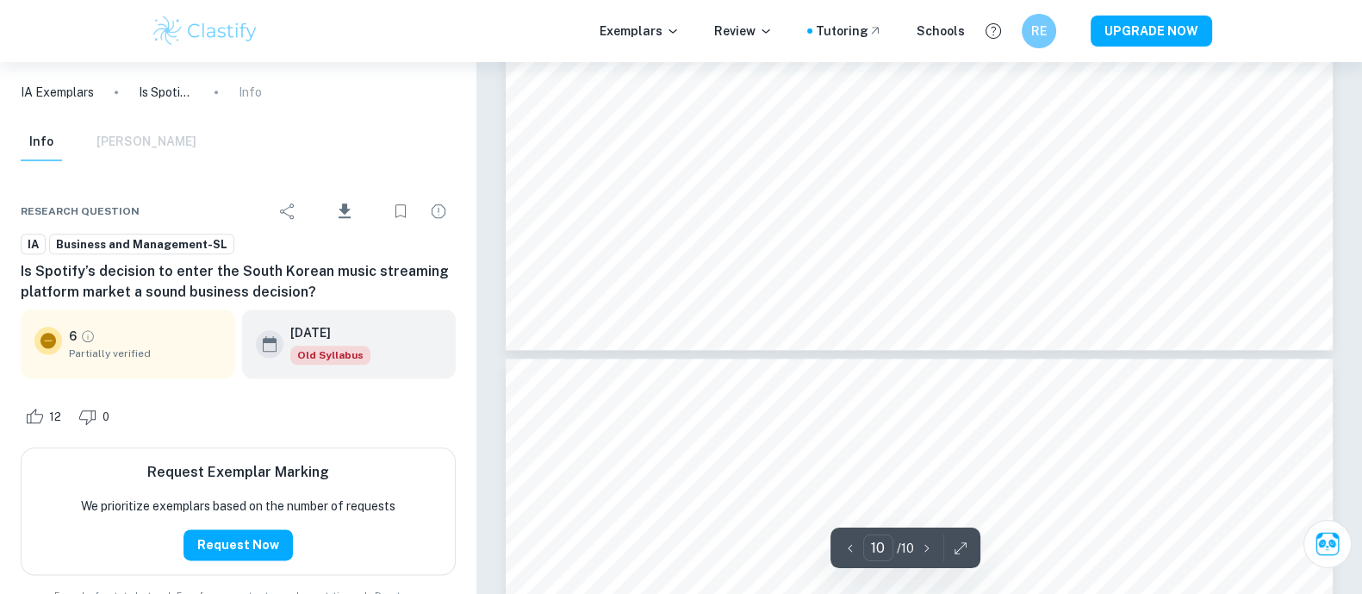
type input "9"
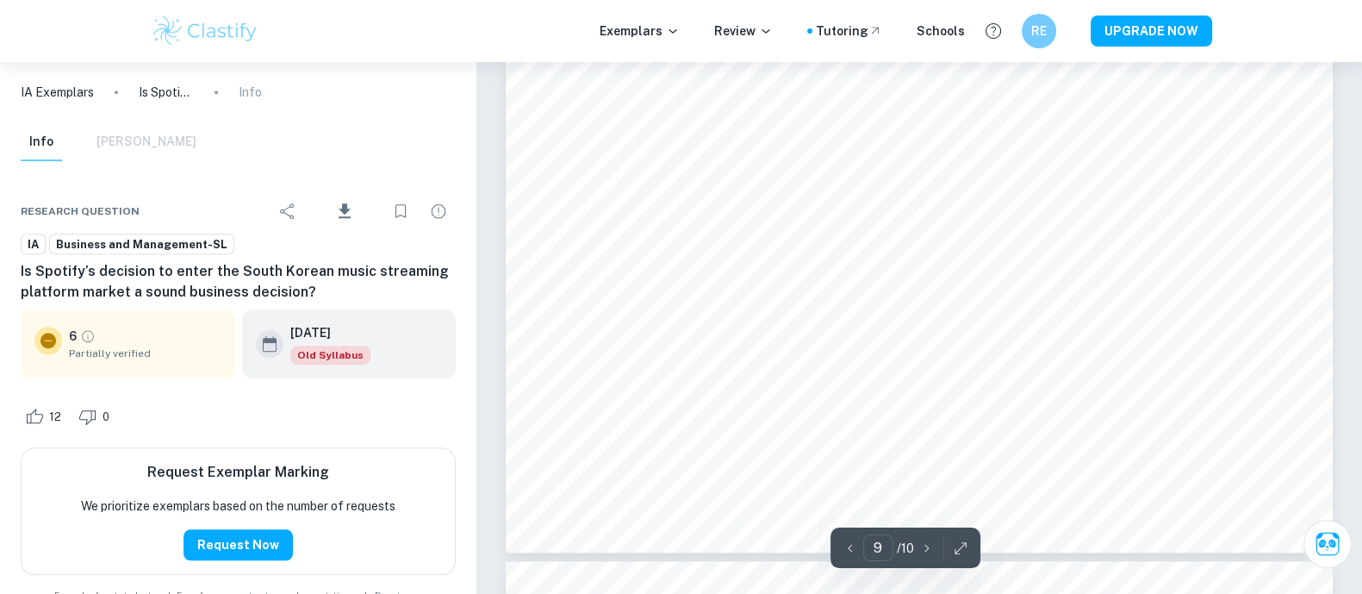
scroll to position [9986, 0]
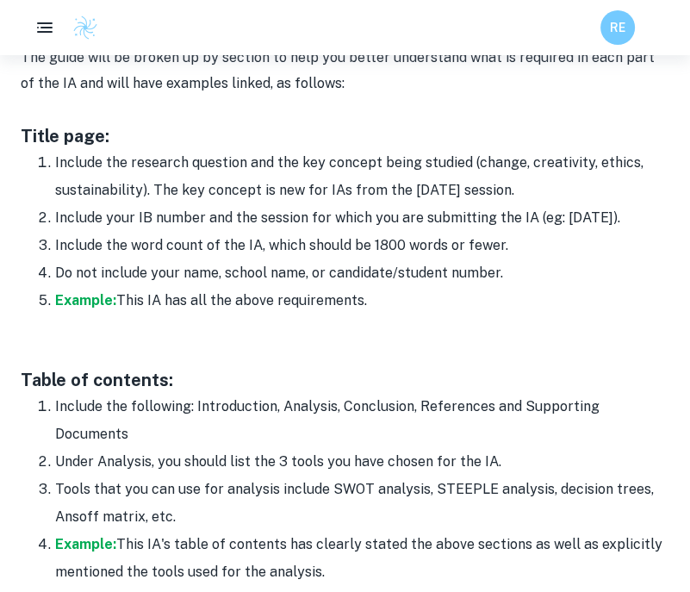
scroll to position [1017, 0]
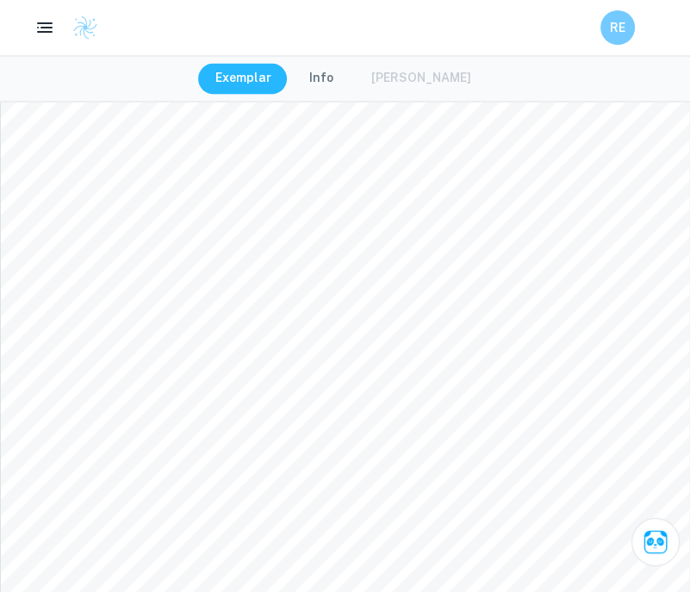
scroll to position [10149, 0]
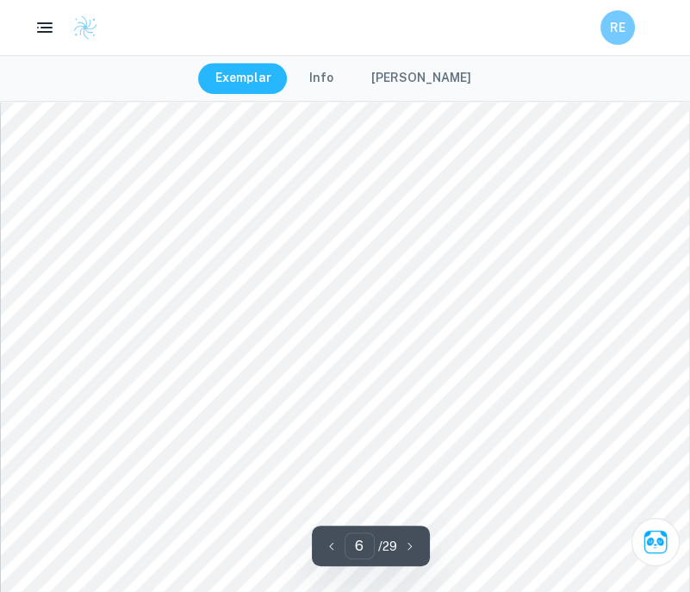
scroll to position [4943, 0]
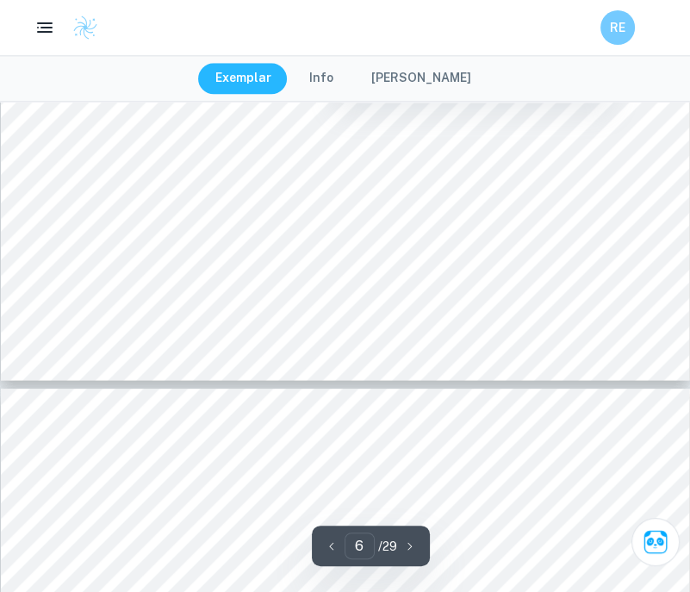
type input "7"
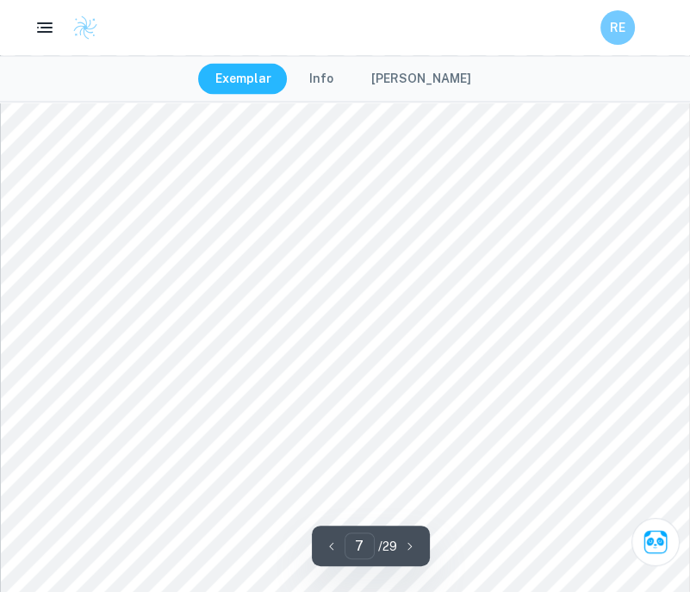
scroll to position [6172, 0]
